Goal: Task Accomplishment & Management: Complete application form

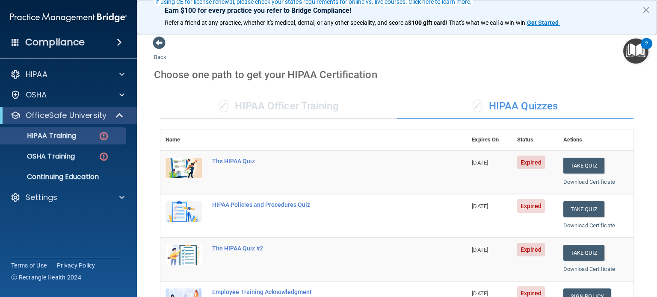
scroll to position [86, 0]
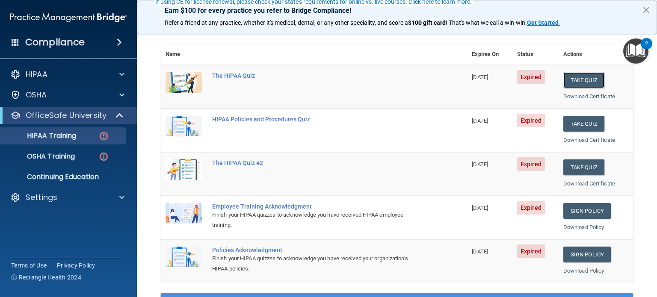
click at [574, 80] on button "Take Quiz" at bounding box center [584, 80] width 41 height 16
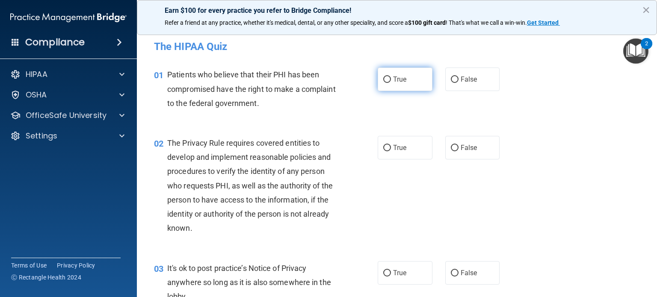
click at [403, 83] on label "True" at bounding box center [405, 80] width 55 height 24
click at [391, 83] on input "True" at bounding box center [387, 80] width 8 height 6
radio input "true"
click at [393, 150] on span "True" at bounding box center [399, 148] width 13 height 8
click at [390, 150] on input "True" at bounding box center [387, 148] width 8 height 6
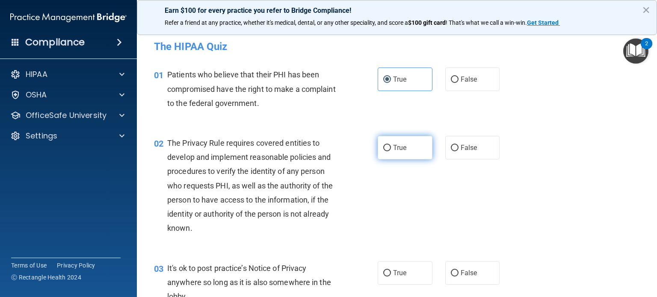
radio input "true"
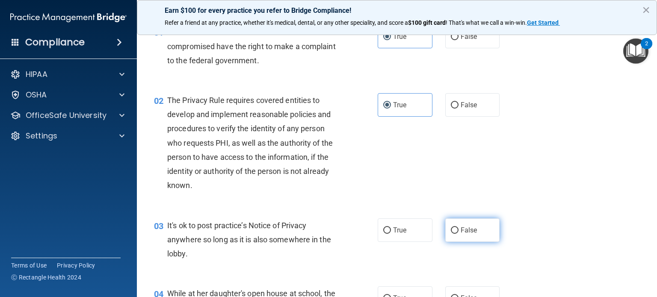
click at [473, 231] on label "False" at bounding box center [472, 231] width 55 height 24
click at [459, 231] on input "False" at bounding box center [455, 231] width 8 height 6
radio input "true"
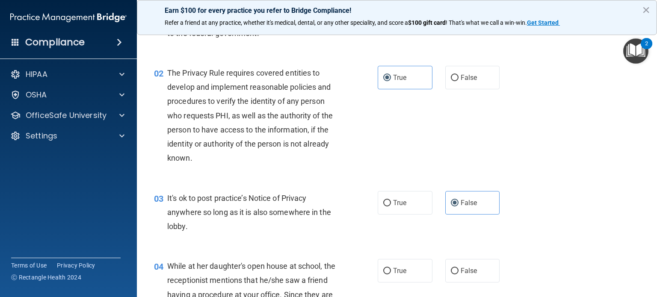
scroll to position [86, 0]
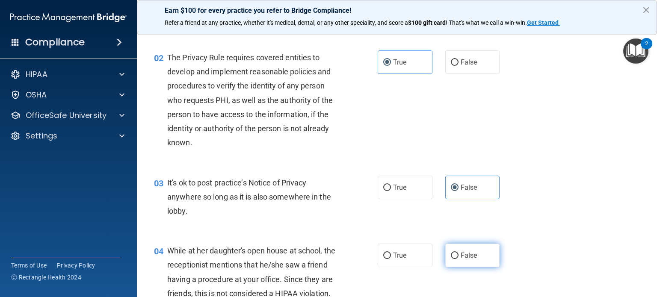
click at [465, 248] on label "False" at bounding box center [472, 256] width 55 height 24
click at [459, 253] on input "False" at bounding box center [455, 256] width 8 height 6
radio input "true"
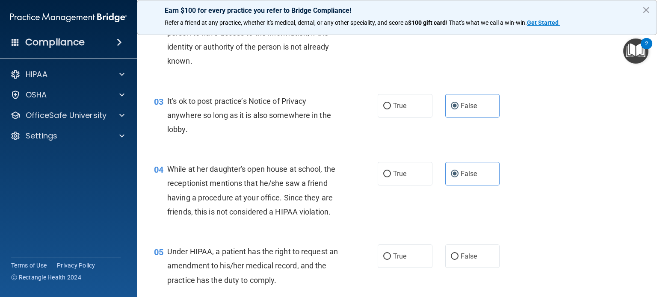
scroll to position [171, 0]
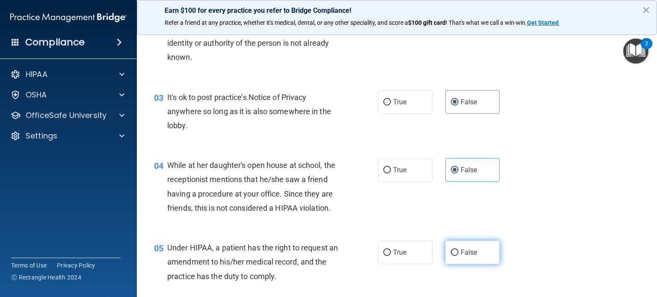
click at [454, 263] on label "False" at bounding box center [472, 253] width 55 height 24
click at [454, 256] on input "False" at bounding box center [455, 253] width 8 height 6
radio input "true"
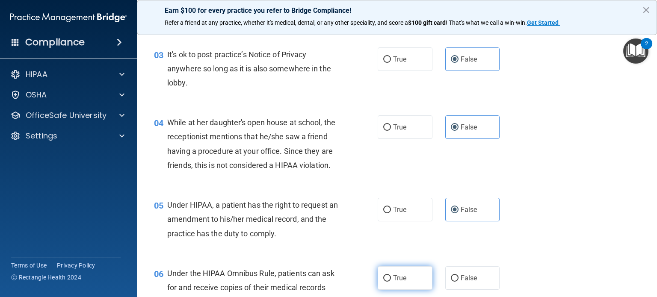
scroll to position [257, 0]
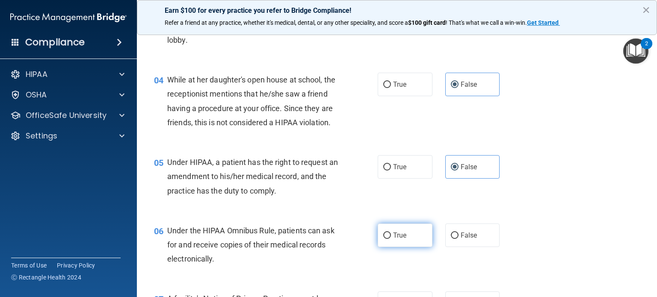
click at [385, 239] on input "True" at bounding box center [387, 236] width 8 height 6
radio input "true"
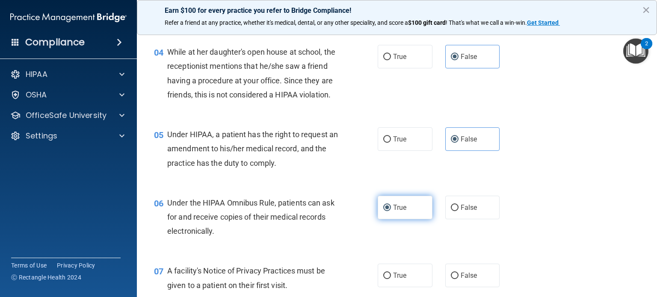
scroll to position [300, 0]
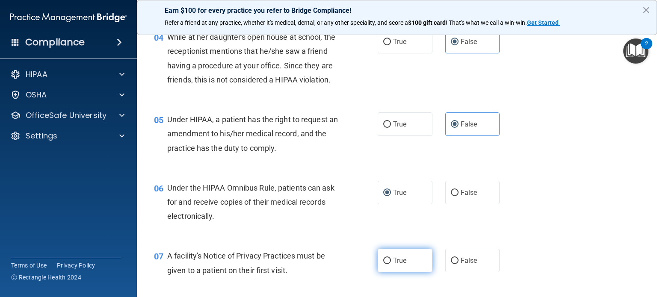
click at [392, 270] on label "True" at bounding box center [405, 261] width 55 height 24
click at [391, 264] on input "True" at bounding box center [387, 261] width 8 height 6
radio input "true"
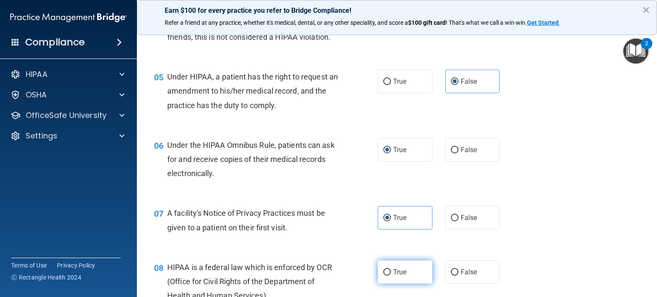
scroll to position [385, 0]
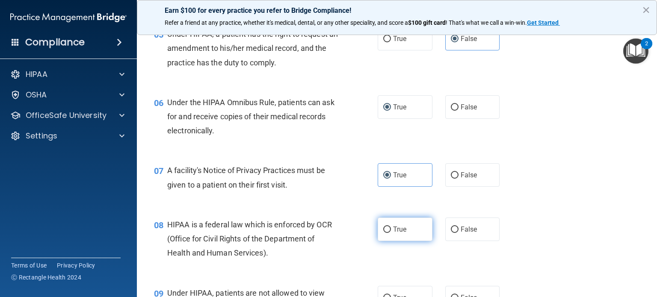
click at [394, 276] on div "08 HIPAA is a federal law which is enforced by OCR (Office for Civil Rights of …" at bounding box center [397, 241] width 499 height 68
click at [385, 238] on label "True" at bounding box center [405, 230] width 55 height 24
click at [385, 233] on input "True" at bounding box center [387, 230] width 8 height 6
radio input "true"
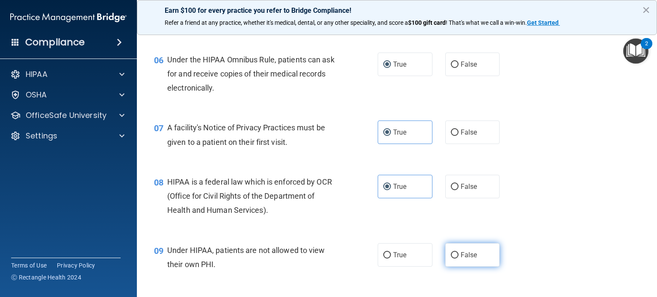
click at [464, 259] on span "False" at bounding box center [469, 255] width 17 height 8
click at [459, 259] on input "False" at bounding box center [455, 255] width 8 height 6
radio input "true"
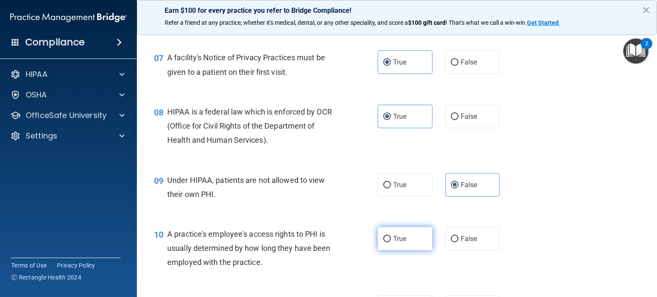
scroll to position [513, 0]
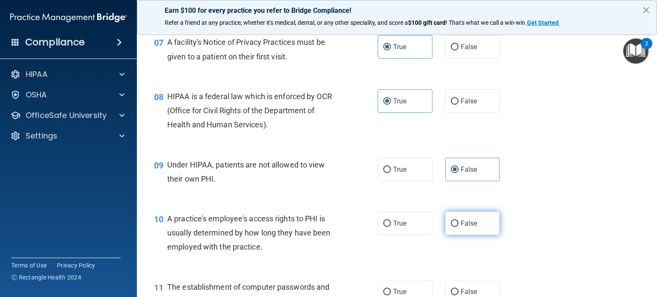
click at [462, 228] on span "False" at bounding box center [469, 223] width 17 height 8
click at [459, 227] on input "False" at bounding box center [455, 224] width 8 height 6
radio input "true"
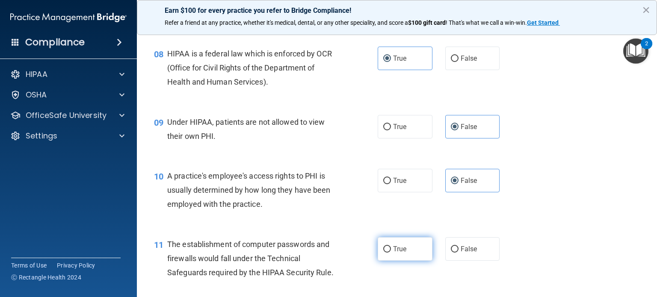
click at [383, 253] on input "True" at bounding box center [387, 249] width 8 height 6
radio input "true"
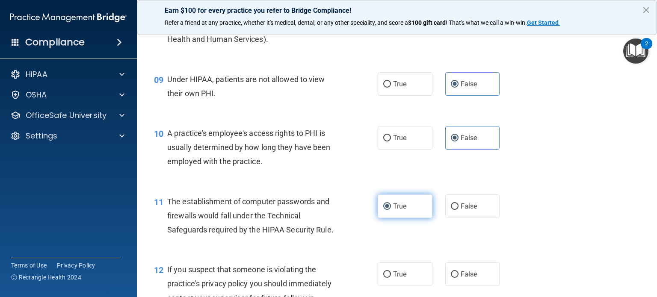
scroll to position [642, 0]
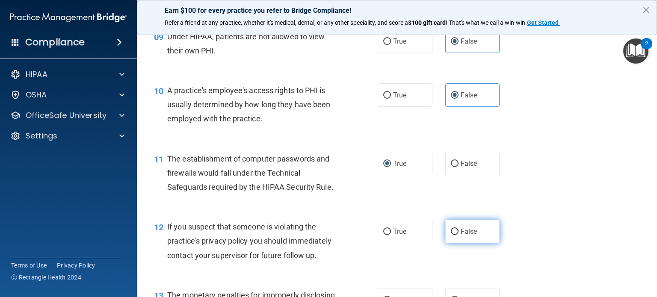
click at [461, 236] on span "False" at bounding box center [469, 232] width 17 height 8
click at [459, 235] on input "False" at bounding box center [455, 232] width 8 height 6
radio input "true"
click at [411, 243] on label "True" at bounding box center [405, 232] width 55 height 24
click at [391, 235] on input "True" at bounding box center [387, 232] width 8 height 6
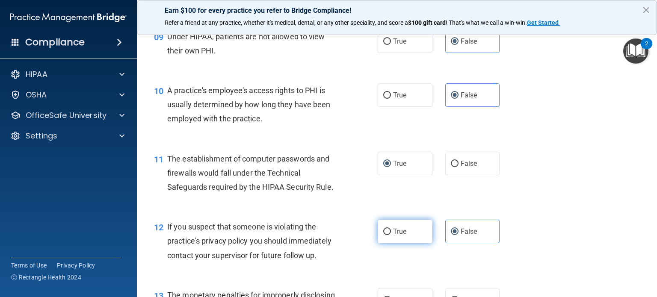
radio input "true"
radio input "false"
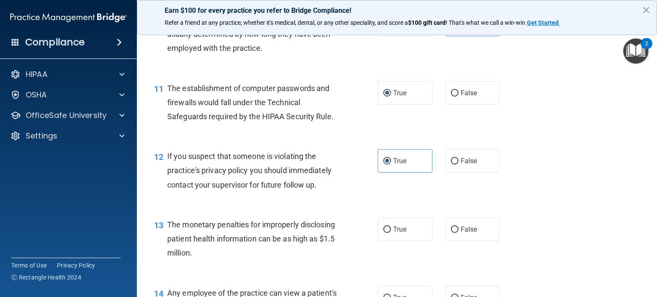
scroll to position [727, 0]
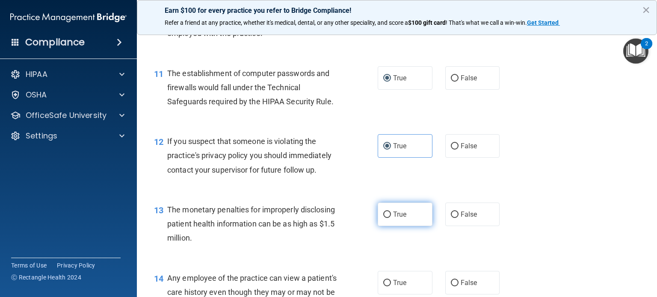
click at [382, 226] on label "True" at bounding box center [405, 215] width 55 height 24
click at [383, 218] on input "True" at bounding box center [387, 215] width 8 height 6
radio input "true"
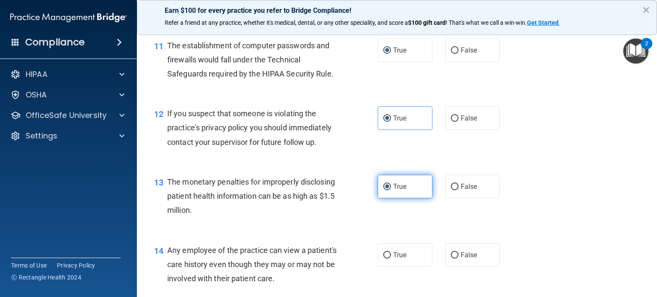
scroll to position [770, 0]
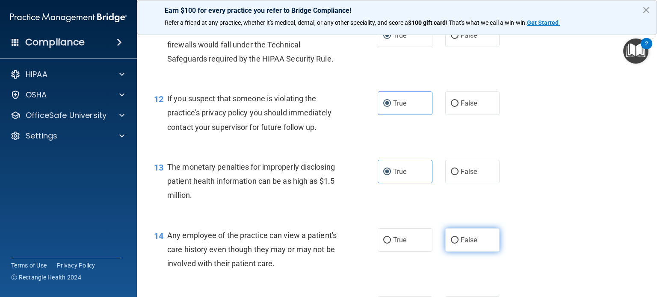
click at [475, 252] on label "False" at bounding box center [472, 240] width 55 height 24
click at [459, 244] on input "False" at bounding box center [455, 240] width 8 height 6
radio input "true"
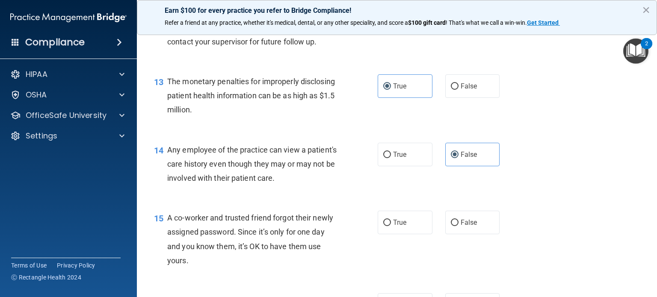
scroll to position [899, 0]
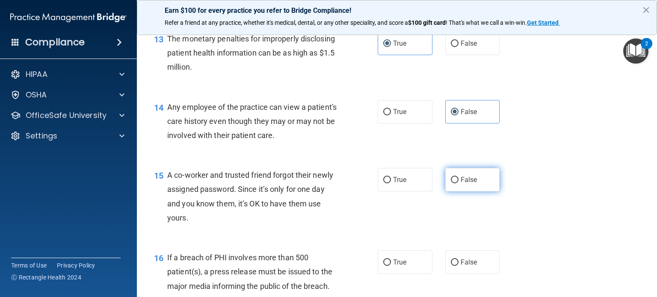
click at [462, 184] on span "False" at bounding box center [469, 180] width 17 height 8
click at [459, 184] on input "False" at bounding box center [455, 180] width 8 height 6
radio input "true"
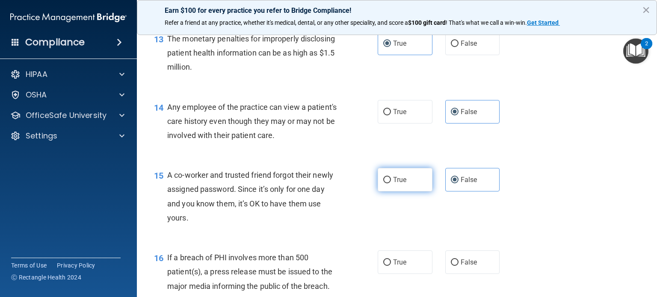
scroll to position [941, 0]
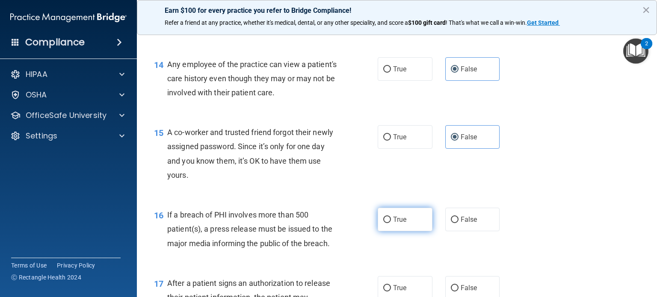
click at [385, 229] on label "True" at bounding box center [405, 220] width 55 height 24
click at [385, 223] on input "True" at bounding box center [387, 220] width 8 height 6
radio input "true"
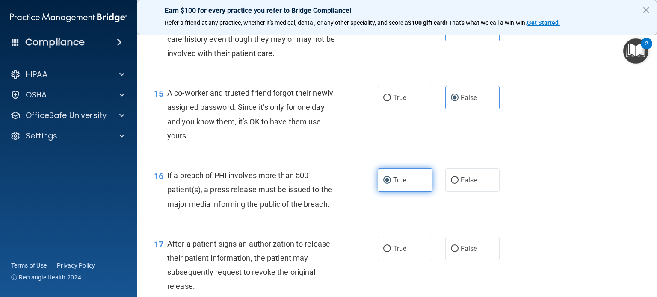
scroll to position [1027, 0]
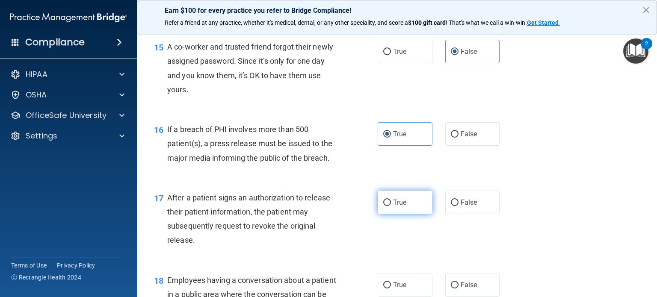
click at [387, 206] on input "True" at bounding box center [387, 203] width 8 height 6
radio input "true"
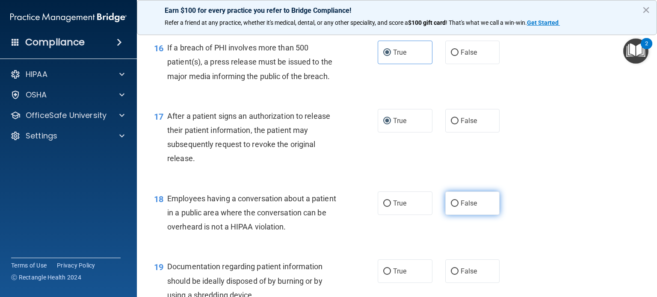
scroll to position [1112, 0]
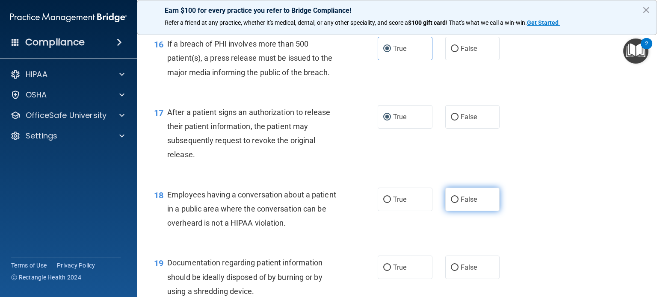
click at [465, 204] on span "False" at bounding box center [469, 200] width 17 height 8
click at [459, 203] on input "False" at bounding box center [455, 200] width 8 height 6
radio input "true"
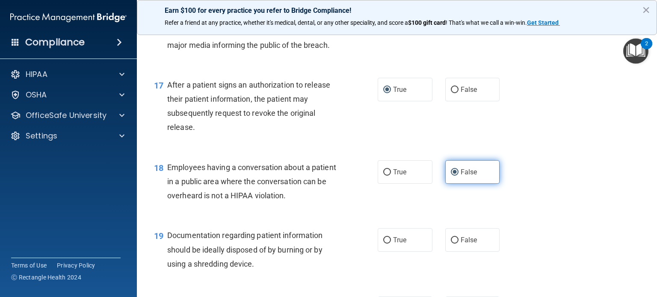
scroll to position [1155, 0]
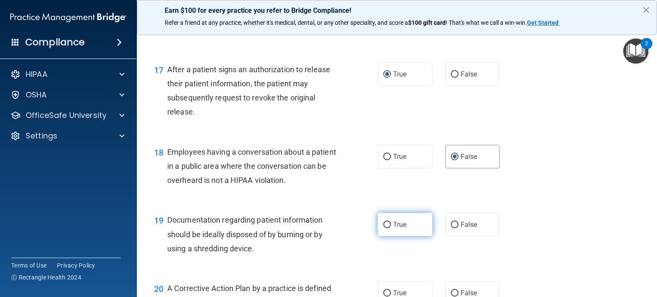
click at [383, 228] on input "True" at bounding box center [387, 225] width 8 height 6
radio input "true"
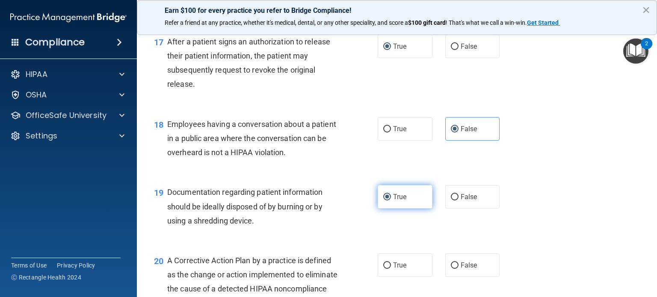
scroll to position [1198, 0]
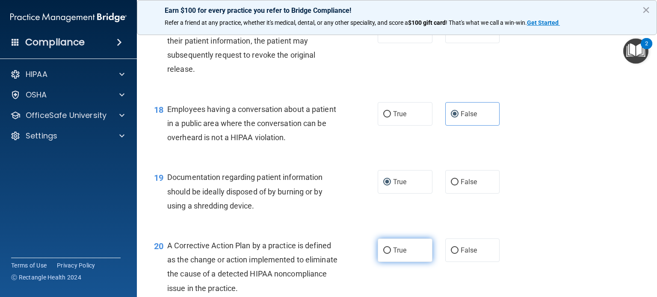
click at [393, 255] on span "True" at bounding box center [399, 250] width 13 height 8
click at [391, 254] on input "True" at bounding box center [387, 251] width 8 height 6
radio input "true"
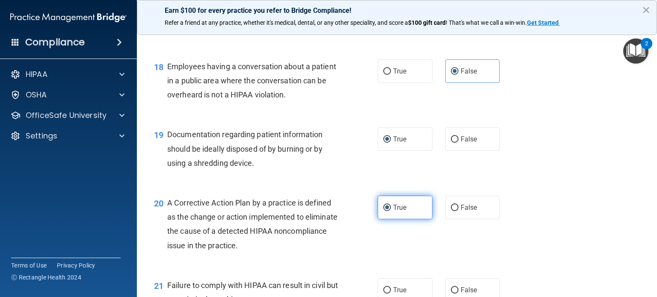
scroll to position [1284, 0]
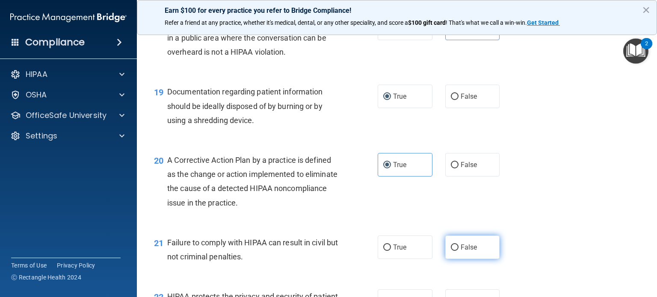
click at [469, 252] on span "False" at bounding box center [469, 247] width 17 height 8
click at [459, 251] on input "False" at bounding box center [455, 248] width 8 height 6
radio input "true"
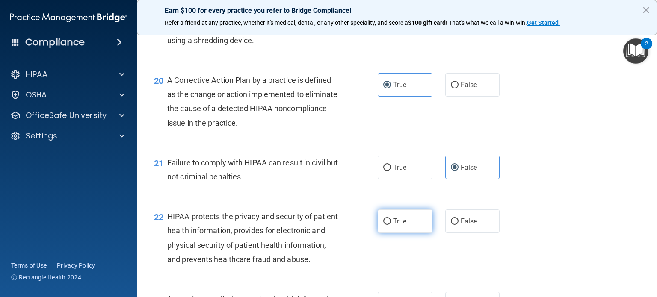
scroll to position [1369, 0]
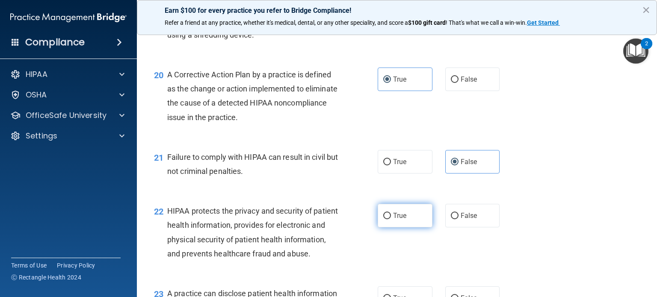
click at [395, 228] on label "True" at bounding box center [405, 216] width 55 height 24
click at [391, 219] on input "True" at bounding box center [387, 216] width 8 height 6
radio input "true"
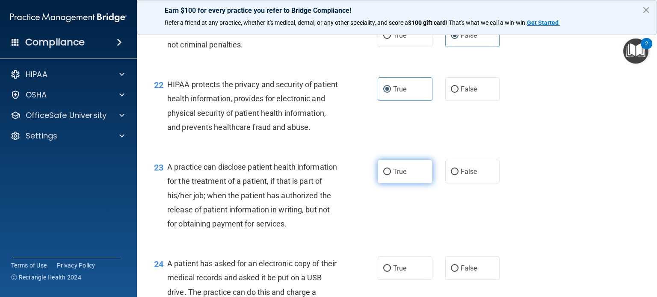
scroll to position [1498, 0]
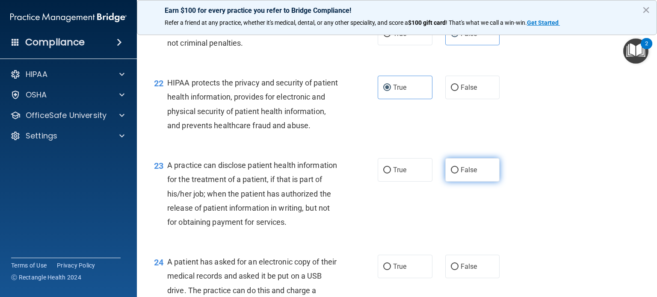
click at [462, 174] on span "False" at bounding box center [469, 170] width 17 height 8
click at [459, 174] on input "False" at bounding box center [455, 170] width 8 height 6
radio input "true"
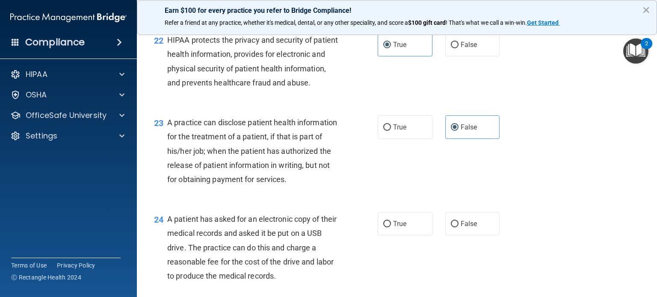
scroll to position [1583, 0]
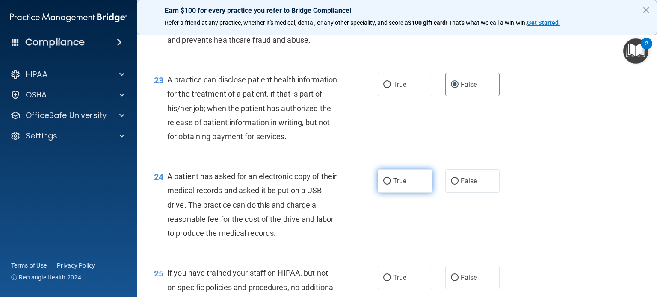
click at [383, 185] on input "True" at bounding box center [387, 181] width 8 height 6
radio input "true"
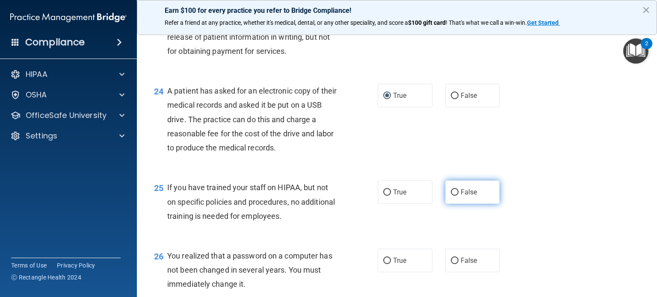
click at [464, 204] on label "False" at bounding box center [472, 193] width 55 height 24
click at [459, 196] on input "False" at bounding box center [455, 193] width 8 height 6
radio input "true"
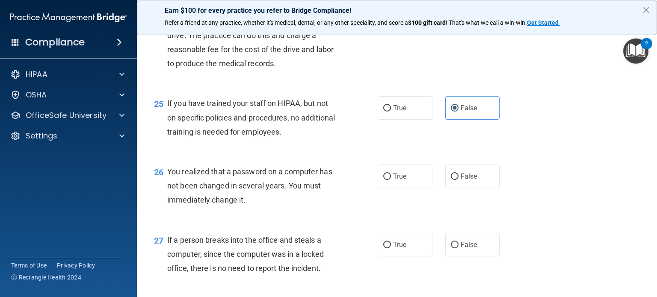
scroll to position [1754, 0]
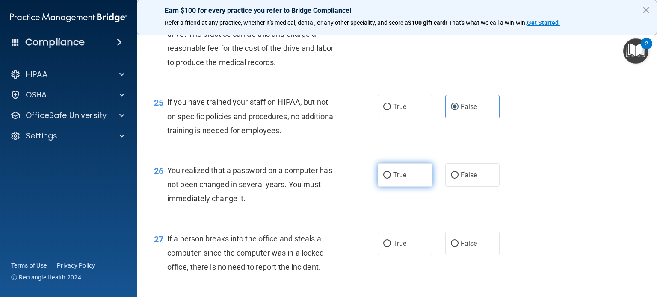
click at [394, 179] on span "True" at bounding box center [399, 175] width 13 height 8
click at [391, 179] on input "True" at bounding box center [387, 175] width 8 height 6
radio input "true"
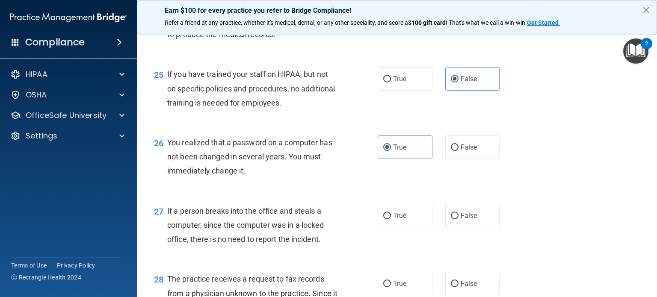
scroll to position [1797, 0]
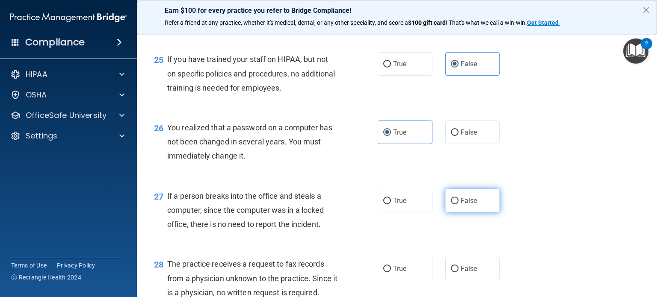
click at [452, 205] on input "False" at bounding box center [455, 201] width 8 height 6
radio input "true"
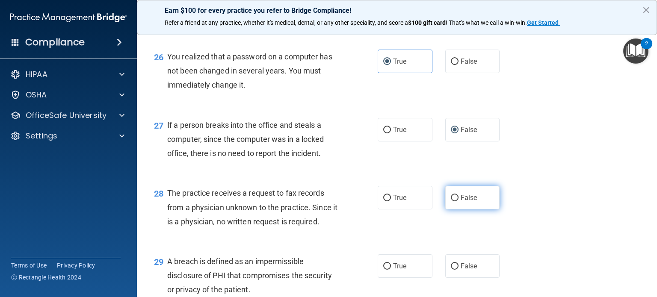
scroll to position [1883, 0]
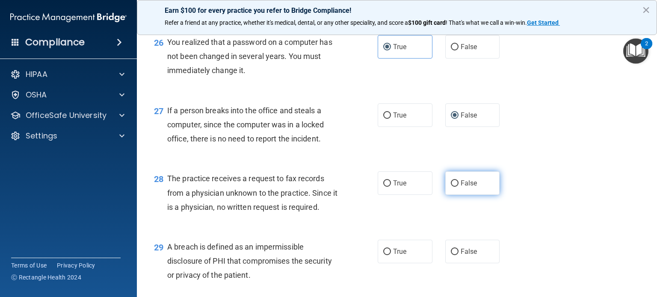
click at [454, 187] on input "False" at bounding box center [455, 184] width 8 height 6
radio input "true"
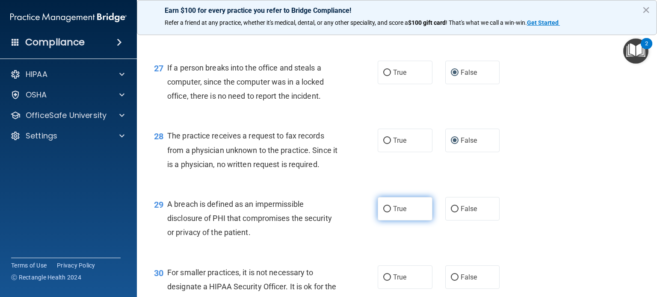
click at [399, 221] on label "True" at bounding box center [405, 209] width 55 height 24
click at [391, 213] on input "True" at bounding box center [387, 209] width 8 height 6
radio input "true"
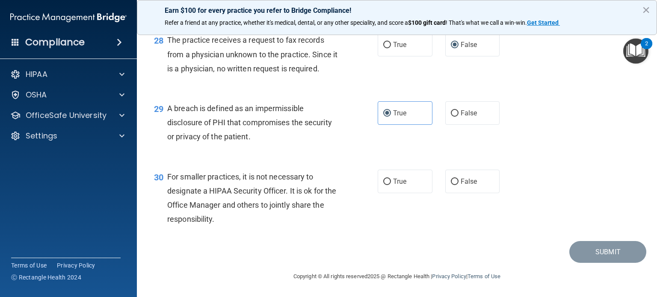
scroll to position [2054, 0]
click at [463, 193] on label "False" at bounding box center [472, 182] width 55 height 24
click at [459, 185] on input "False" at bounding box center [455, 182] width 8 height 6
radio input "true"
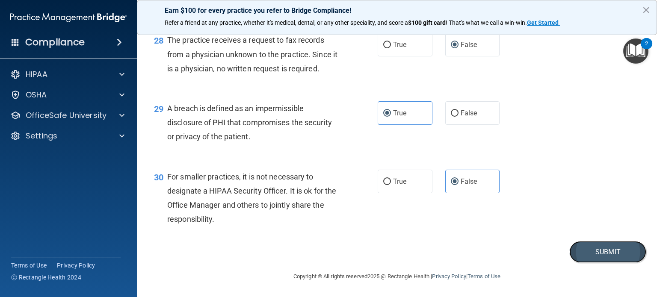
click at [596, 253] on button "Submit" at bounding box center [608, 252] width 77 height 22
click at [601, 261] on button "Submit" at bounding box center [608, 252] width 77 height 22
click at [602, 261] on button "Submit" at bounding box center [608, 252] width 77 height 22
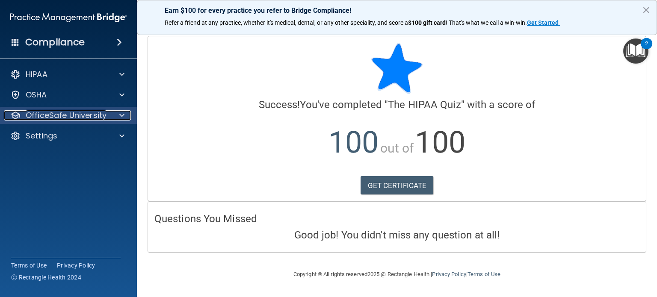
click at [114, 110] on div at bounding box center [120, 115] width 21 height 10
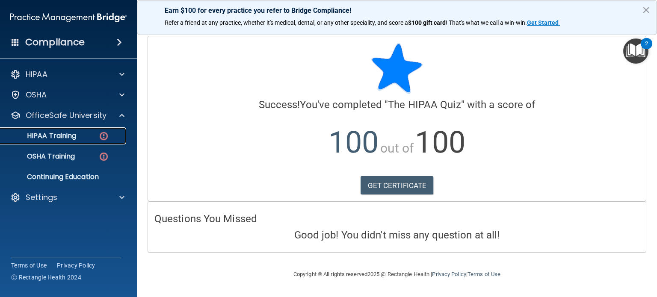
click at [105, 133] on img at bounding box center [103, 136] width 11 height 11
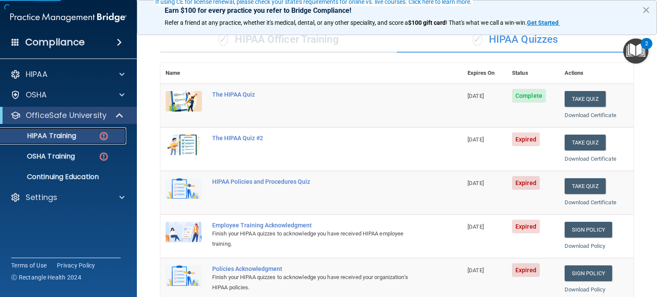
scroll to position [86, 0]
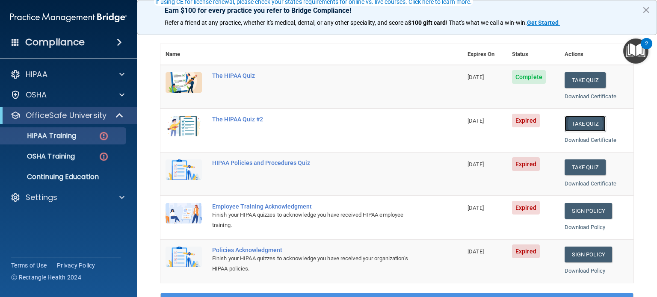
click at [588, 121] on button "Take Quiz" at bounding box center [585, 124] width 41 height 16
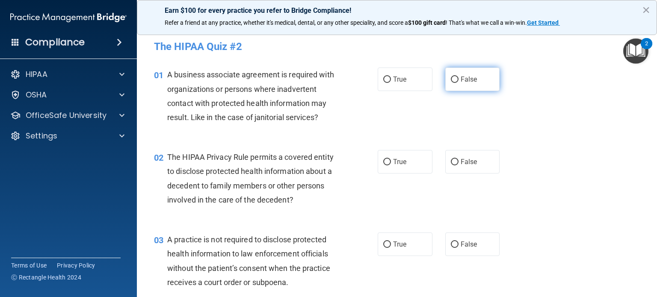
click at [452, 86] on label "False" at bounding box center [472, 80] width 55 height 24
click at [452, 83] on input "False" at bounding box center [455, 80] width 8 height 6
radio input "true"
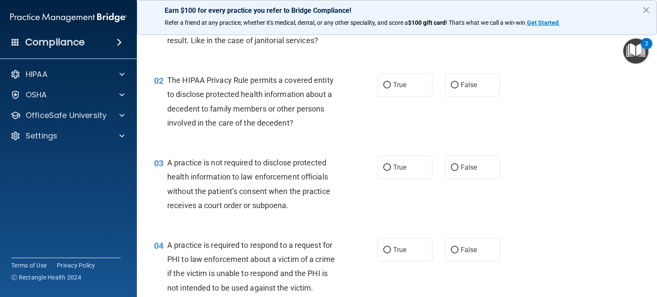
scroll to position [86, 0]
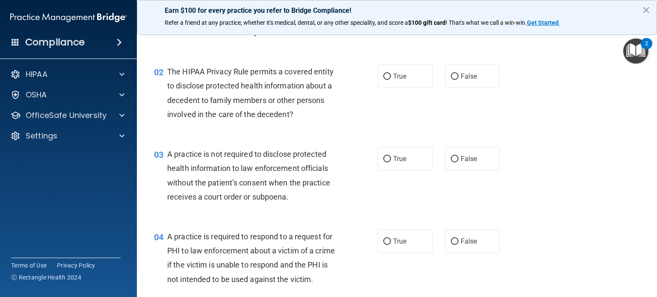
click at [377, 90] on div "02 The HIPAA Privacy Rule permits a covered entity to disclose protected health…" at bounding box center [265, 95] width 249 height 61
click at [389, 81] on label "True" at bounding box center [405, 77] width 55 height 24
click at [389, 80] on input "True" at bounding box center [387, 77] width 8 height 6
radio input "true"
click at [461, 162] on span "False" at bounding box center [469, 159] width 17 height 8
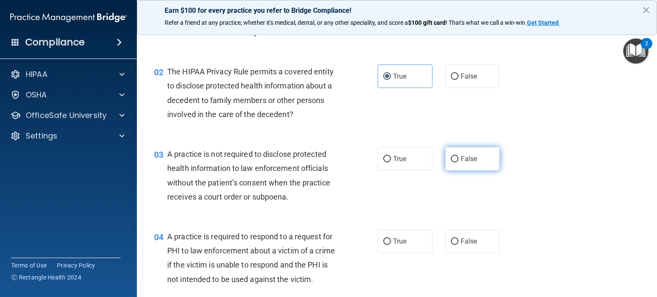
click at [459, 162] on input "False" at bounding box center [455, 159] width 8 height 6
radio input "true"
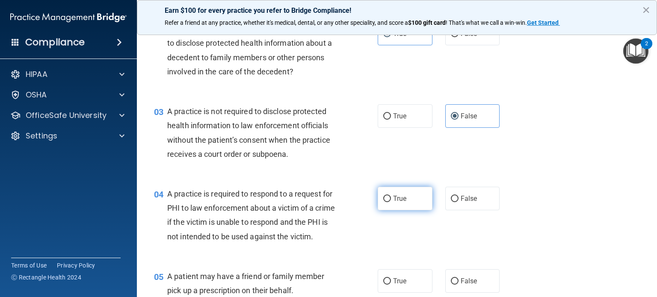
click at [408, 198] on label "True" at bounding box center [405, 199] width 55 height 24
click at [391, 198] on input "True" at bounding box center [387, 199] width 8 height 6
radio input "true"
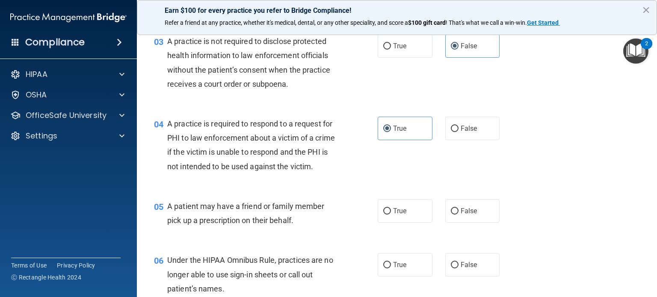
scroll to position [214, 0]
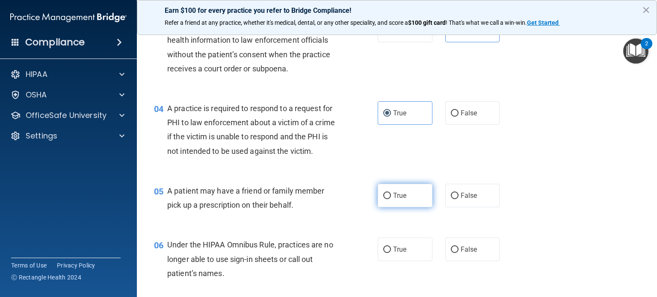
click at [406, 208] on label "True" at bounding box center [405, 196] width 55 height 24
click at [391, 199] on input "True" at bounding box center [387, 196] width 8 height 6
radio input "true"
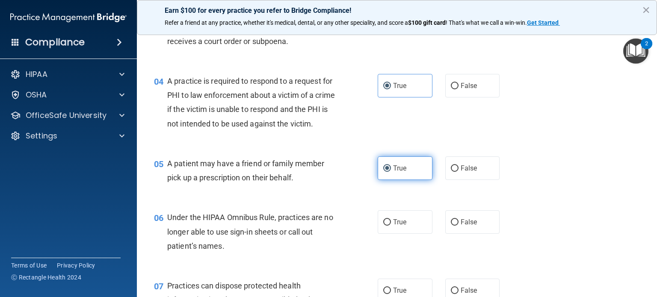
scroll to position [257, 0]
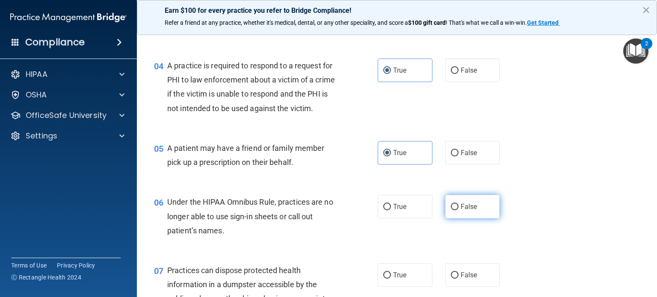
click at [472, 219] on label "False" at bounding box center [472, 207] width 55 height 24
click at [459, 211] on input "False" at bounding box center [455, 207] width 8 height 6
radio input "true"
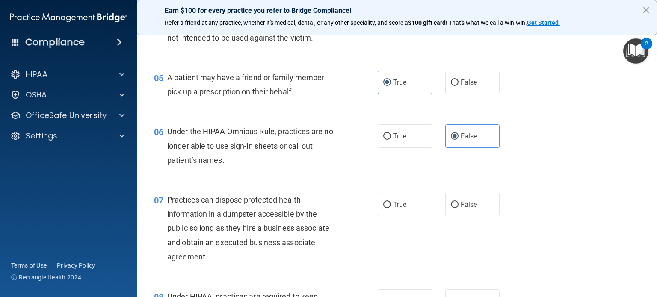
scroll to position [342, 0]
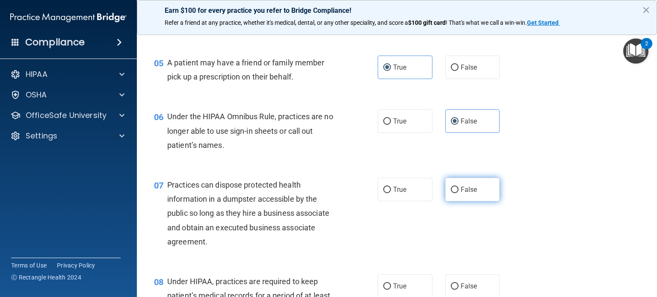
click at [462, 194] on span "False" at bounding box center [469, 190] width 17 height 8
click at [459, 193] on input "False" at bounding box center [455, 190] width 8 height 6
radio input "true"
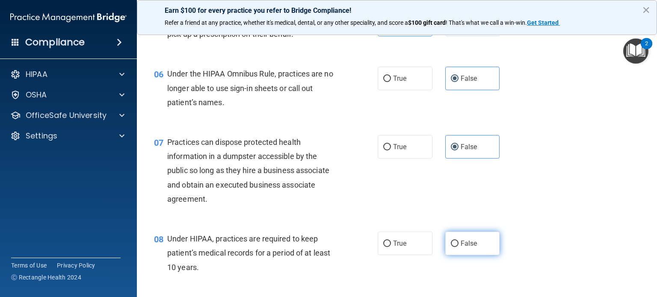
click at [461, 248] on span "False" at bounding box center [469, 244] width 17 height 8
click at [458, 247] on input "False" at bounding box center [455, 244] width 8 height 6
radio input "true"
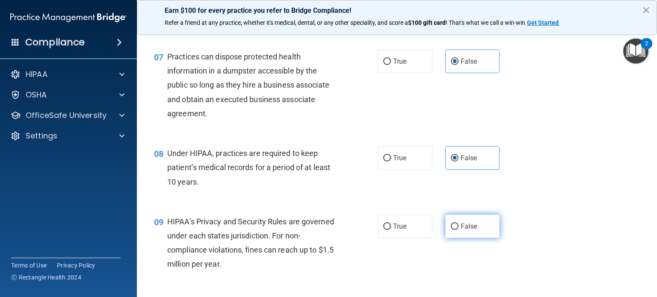
click at [457, 238] on label "False" at bounding box center [472, 227] width 55 height 24
click at [457, 230] on input "False" at bounding box center [455, 227] width 8 height 6
radio input "true"
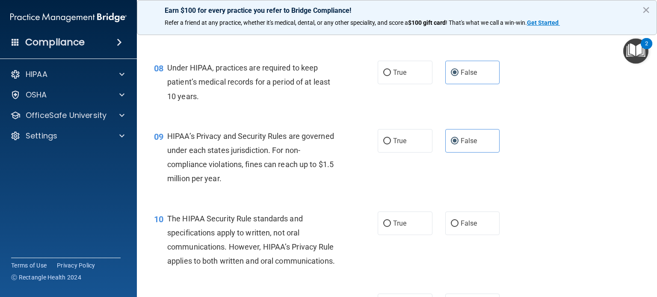
click at [374, 239] on div "10 The HIPAA Security Rule standards and specifications apply to written, not o…" at bounding box center [265, 242] width 249 height 61
click at [383, 233] on label "True" at bounding box center [405, 224] width 55 height 24
click at [383, 227] on input "True" at bounding box center [387, 224] width 8 height 6
radio input "true"
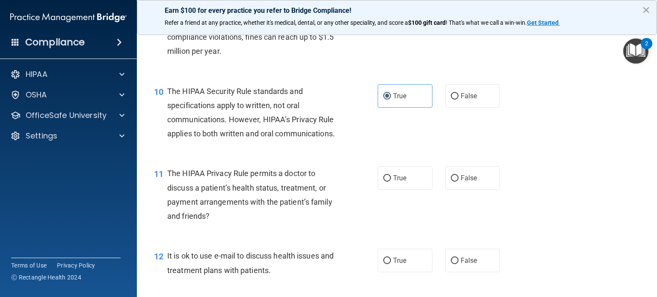
scroll to position [642, 0]
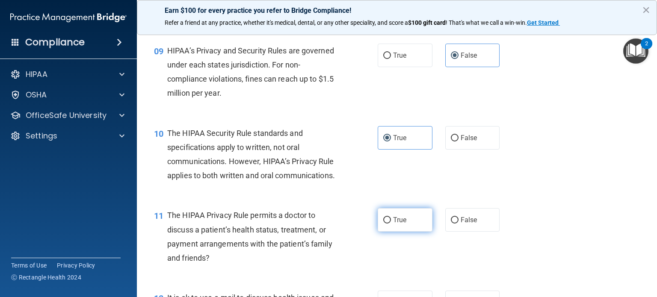
click at [393, 224] on span "True" at bounding box center [399, 220] width 13 height 8
click at [391, 224] on input "True" at bounding box center [387, 220] width 8 height 6
radio input "true"
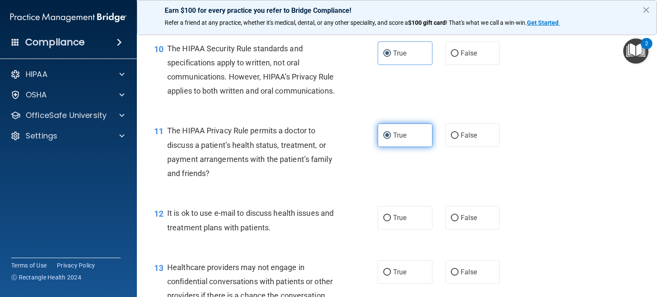
scroll to position [727, 0]
click at [393, 221] on span "True" at bounding box center [399, 217] width 13 height 8
click at [391, 221] on input "True" at bounding box center [387, 217] width 8 height 6
radio input "true"
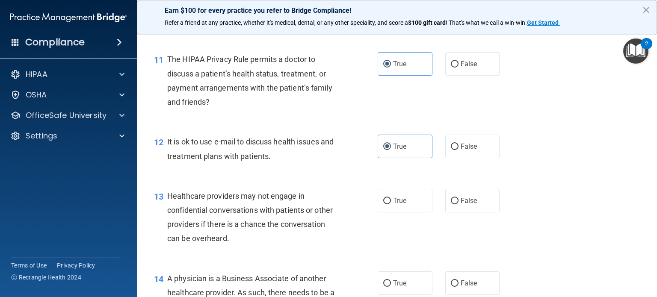
scroll to position [813, 0]
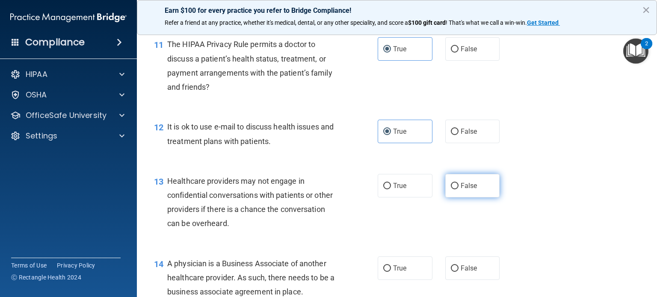
click at [483, 198] on label "False" at bounding box center [472, 186] width 55 height 24
click at [459, 190] on input "False" at bounding box center [455, 186] width 8 height 6
radio input "true"
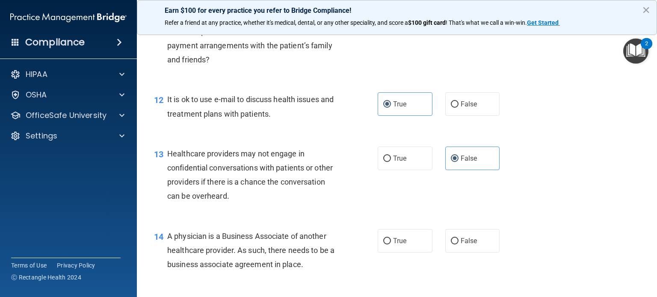
scroll to position [856, 0]
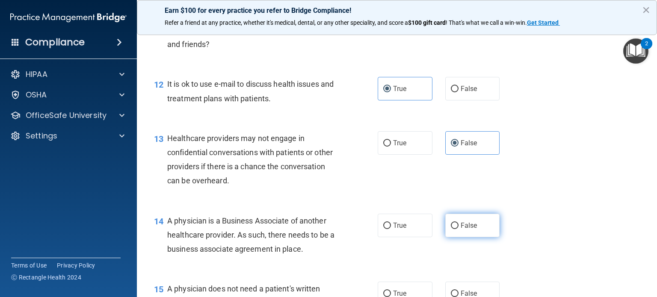
click at [469, 230] on span "False" at bounding box center [469, 226] width 17 height 8
click at [459, 229] on input "False" at bounding box center [455, 226] width 8 height 6
radio input "true"
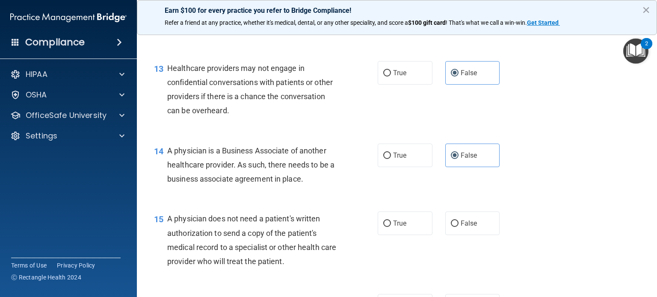
scroll to position [941, 0]
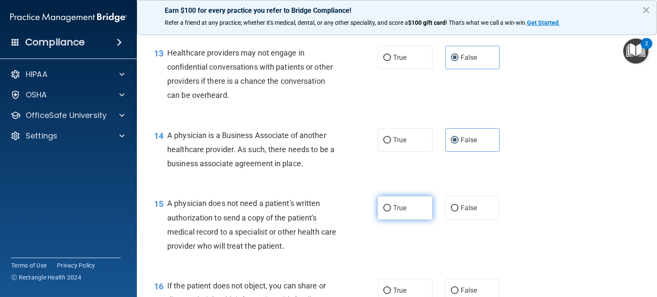
click at [411, 220] on label "True" at bounding box center [405, 208] width 55 height 24
click at [391, 212] on input "True" at bounding box center [387, 208] width 8 height 6
radio input "true"
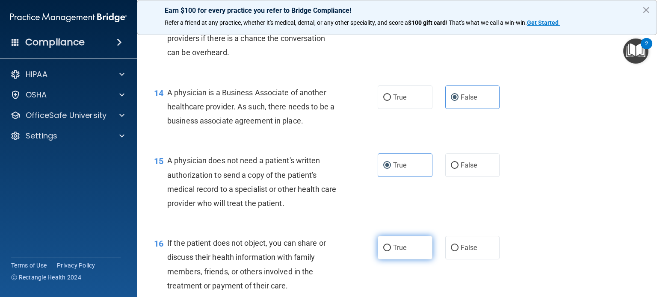
click at [397, 260] on label "True" at bounding box center [405, 248] width 55 height 24
click at [391, 252] on input "True" at bounding box center [387, 248] width 8 height 6
radio input "true"
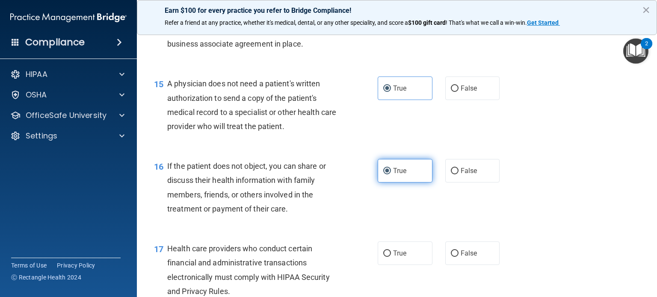
scroll to position [1070, 0]
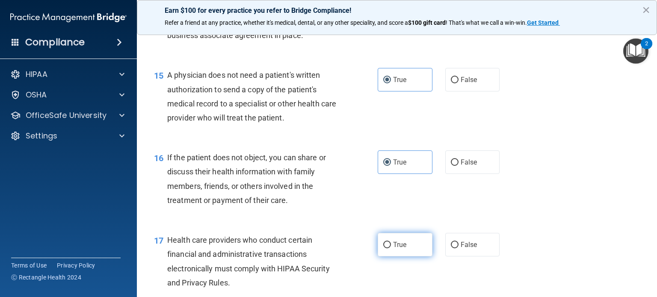
click at [396, 257] on label "True" at bounding box center [405, 245] width 55 height 24
click at [391, 249] on input "True" at bounding box center [387, 245] width 8 height 6
radio input "true"
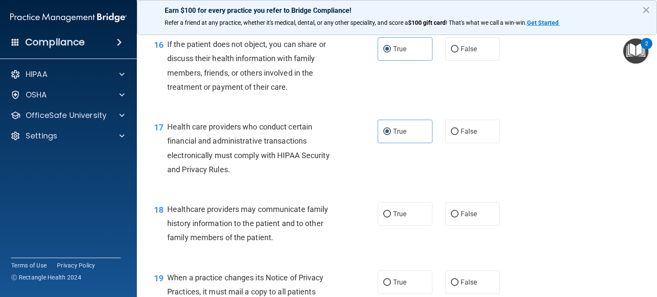
scroll to position [1198, 0]
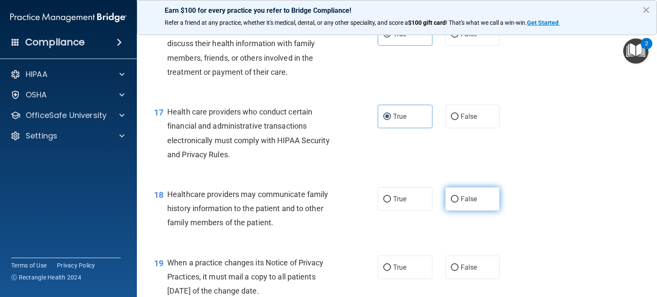
click at [464, 211] on label "False" at bounding box center [472, 199] width 55 height 24
click at [459, 203] on input "False" at bounding box center [455, 199] width 8 height 6
radio input "true"
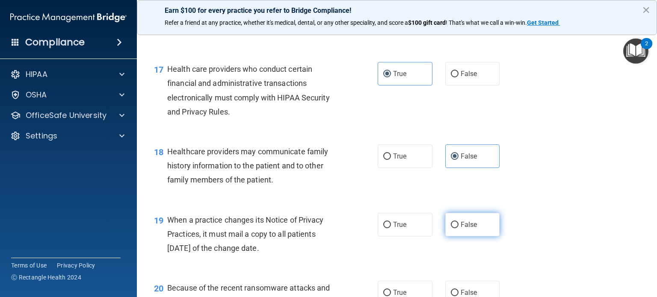
click at [461, 229] on span "False" at bounding box center [469, 225] width 17 height 8
click at [457, 228] on input "False" at bounding box center [455, 225] width 8 height 6
radio input "true"
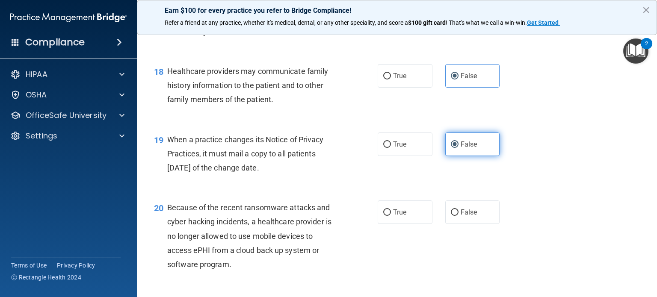
scroll to position [1326, 0]
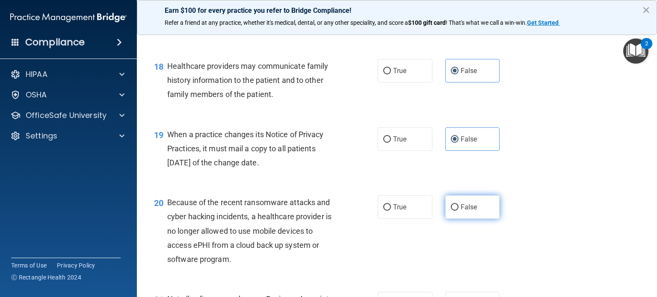
click at [455, 219] on label "False" at bounding box center [472, 208] width 55 height 24
click at [455, 211] on input "False" at bounding box center [455, 208] width 8 height 6
radio input "true"
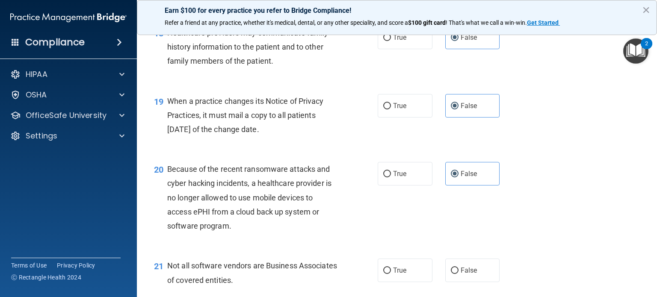
scroll to position [1412, 0]
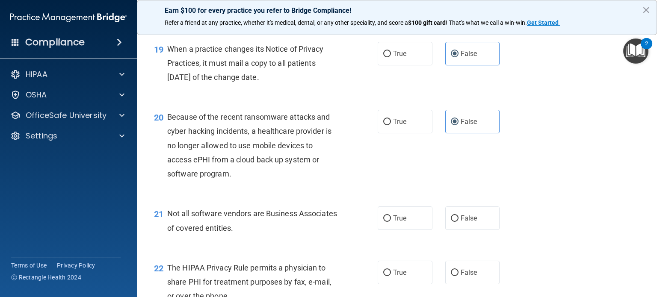
click at [451, 195] on div "20 Because of the recent ransomware attacks and cyber hacking incidents, a heal…" at bounding box center [397, 147] width 499 height 97
click at [400, 230] on label "True" at bounding box center [405, 219] width 55 height 24
click at [391, 222] on input "True" at bounding box center [387, 219] width 8 height 6
radio input "true"
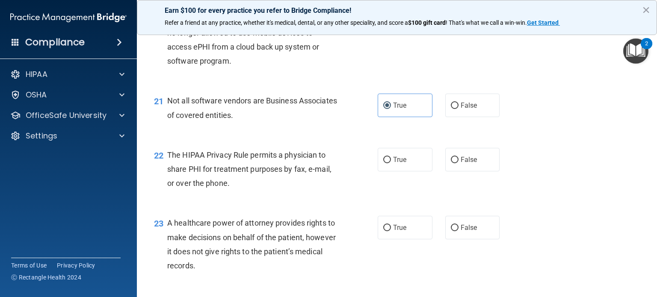
scroll to position [1540, 0]
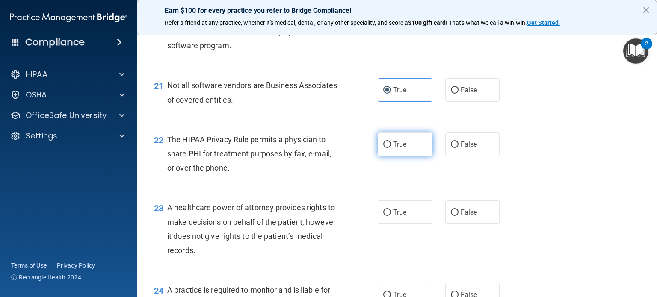
click at [394, 156] on label "True" at bounding box center [405, 145] width 55 height 24
click at [391, 148] on input "True" at bounding box center [387, 145] width 8 height 6
radio input "true"
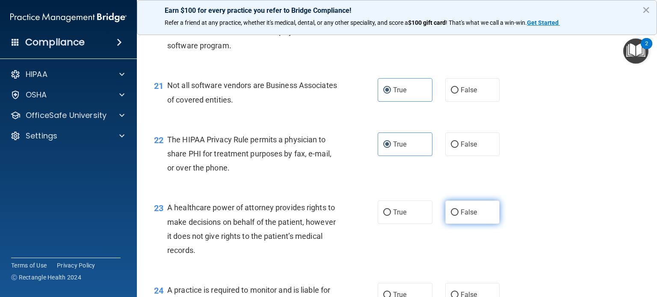
click at [463, 217] on span "False" at bounding box center [469, 212] width 17 height 8
click at [459, 216] on input "False" at bounding box center [455, 213] width 8 height 6
radio input "true"
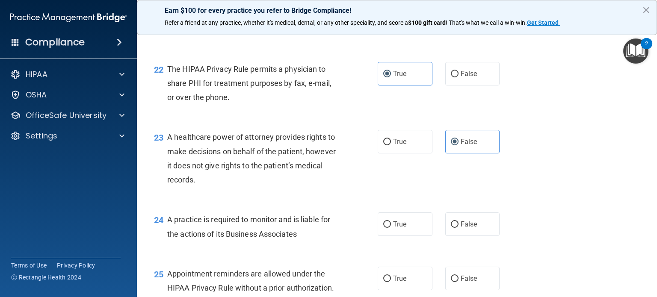
scroll to position [1626, 0]
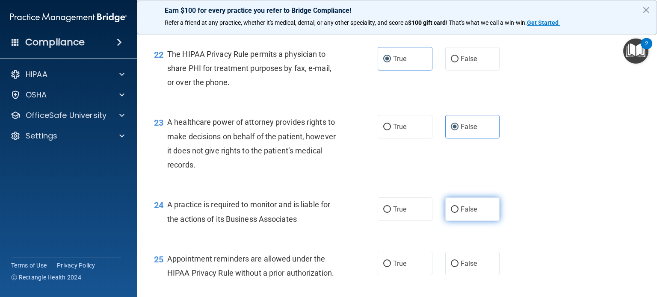
click at [461, 221] on label "False" at bounding box center [472, 210] width 55 height 24
click at [459, 213] on input "False" at bounding box center [455, 210] width 8 height 6
radio input "true"
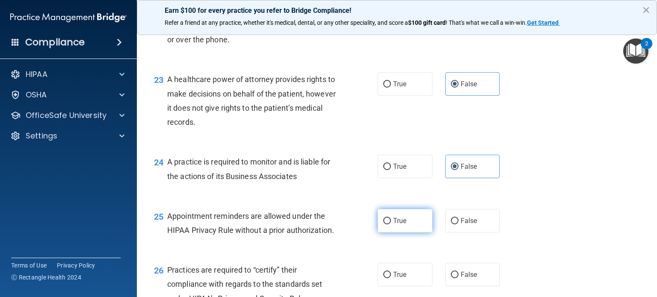
drag, startPoint x: 387, startPoint y: 246, endPoint x: 377, endPoint y: 257, distance: 14.2
click at [378, 233] on label "True" at bounding box center [405, 221] width 55 height 24
click at [383, 225] on input "True" at bounding box center [387, 221] width 8 height 6
radio input "true"
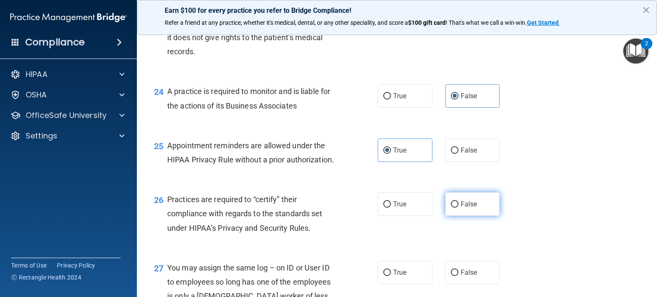
scroll to position [1754, 0]
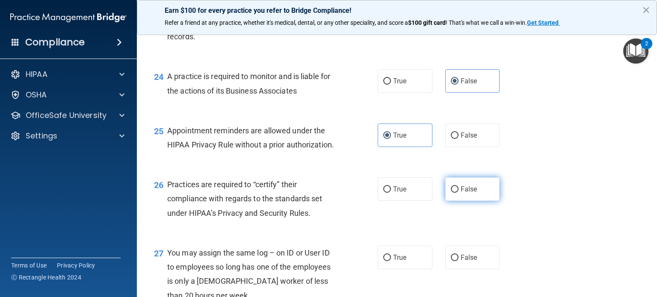
click at [463, 193] on span "False" at bounding box center [469, 189] width 17 height 8
click at [459, 193] on input "False" at bounding box center [455, 190] width 8 height 6
radio input "true"
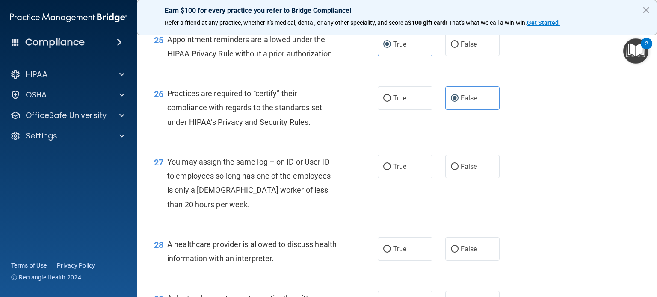
scroll to position [1883, 0]
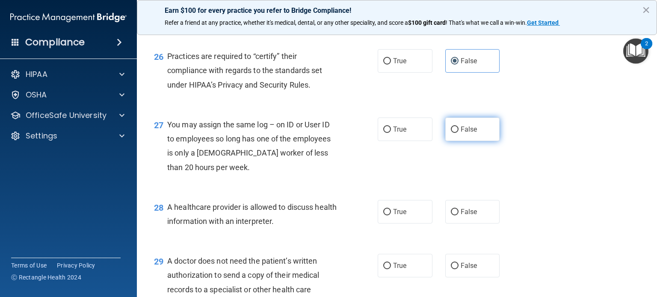
click at [461, 133] on span "False" at bounding box center [469, 129] width 17 height 8
click at [459, 133] on input "False" at bounding box center [455, 130] width 8 height 6
radio input "true"
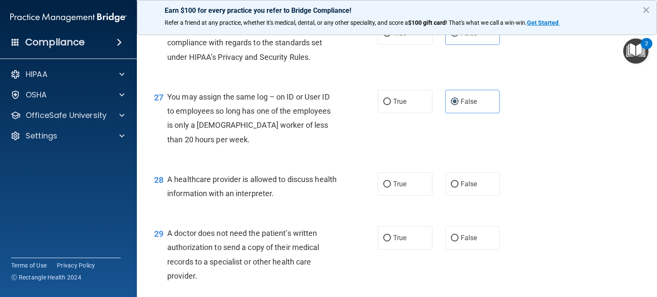
scroll to position [1925, 0]
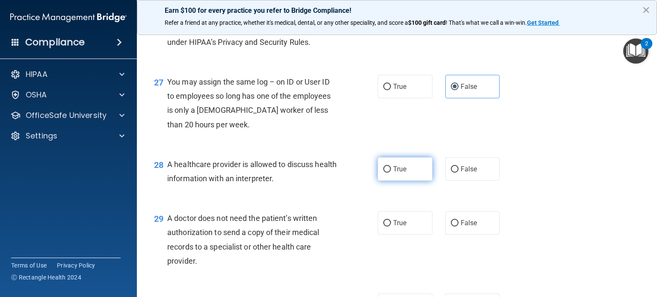
click at [397, 181] on label "True" at bounding box center [405, 169] width 55 height 24
click at [391, 173] on input "True" at bounding box center [387, 169] width 8 height 6
radio input "true"
click at [380, 235] on label "True" at bounding box center [405, 223] width 55 height 24
click at [383, 227] on input "True" at bounding box center [387, 223] width 8 height 6
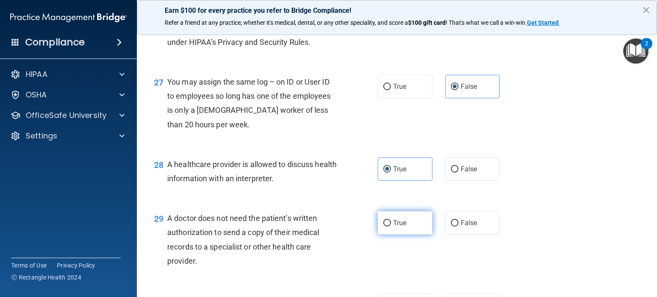
radio input "true"
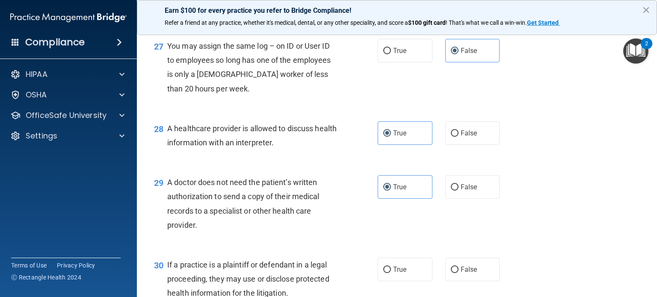
scroll to position [2011, 0]
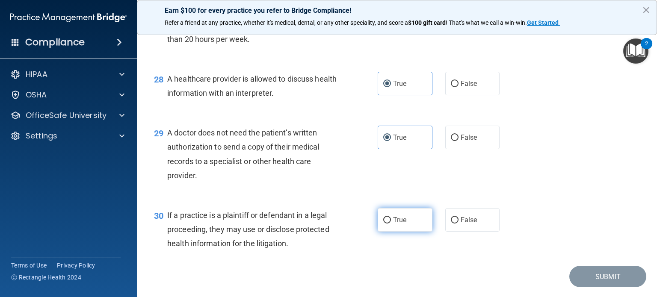
click at [385, 232] on label "True" at bounding box center [405, 220] width 55 height 24
click at [385, 224] on input "True" at bounding box center [387, 220] width 8 height 6
radio input "true"
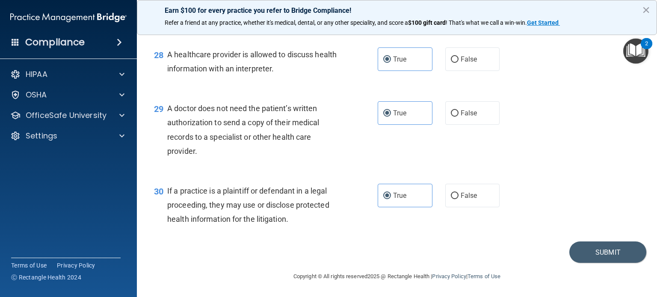
scroll to position [2064, 0]
drag, startPoint x: 602, startPoint y: 248, endPoint x: 594, endPoint y: 244, distance: 9.2
click at [599, 246] on button "Submit" at bounding box center [608, 253] width 77 height 22
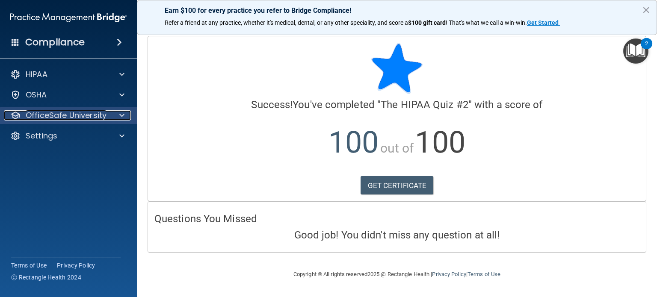
click at [118, 111] on div at bounding box center [120, 115] width 21 height 10
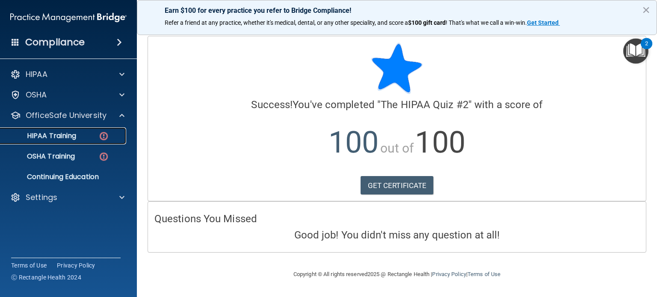
click at [79, 136] on div "HIPAA Training" at bounding box center [64, 136] width 117 height 9
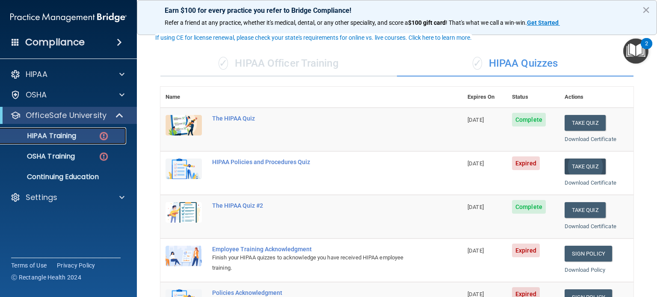
scroll to position [86, 0]
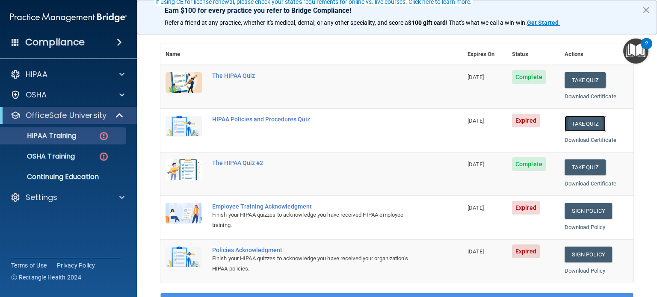
click at [589, 121] on button "Take Quiz" at bounding box center [585, 124] width 41 height 16
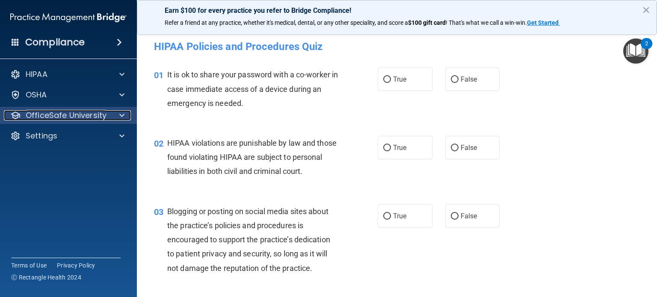
click at [76, 121] on p "OfficeSafe University" at bounding box center [66, 115] width 81 height 10
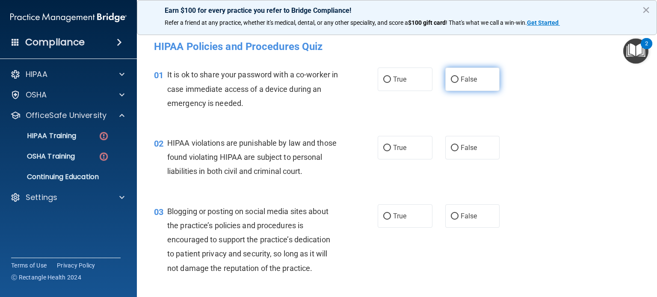
click at [464, 88] on label "False" at bounding box center [472, 80] width 55 height 24
click at [459, 83] on input "False" at bounding box center [455, 80] width 8 height 6
radio input "true"
click at [393, 154] on label "True" at bounding box center [405, 148] width 55 height 24
click at [391, 151] on input "True" at bounding box center [387, 148] width 8 height 6
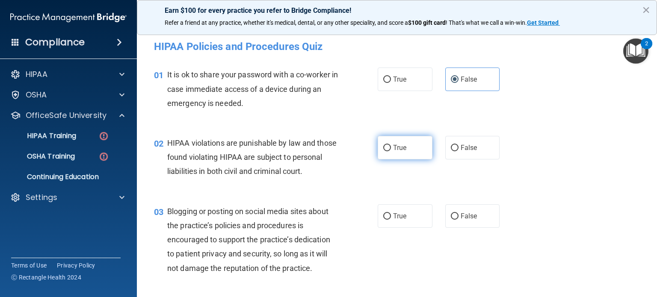
radio input "true"
click at [460, 228] on label "False" at bounding box center [472, 217] width 55 height 24
click at [459, 220] on input "False" at bounding box center [455, 217] width 8 height 6
radio input "true"
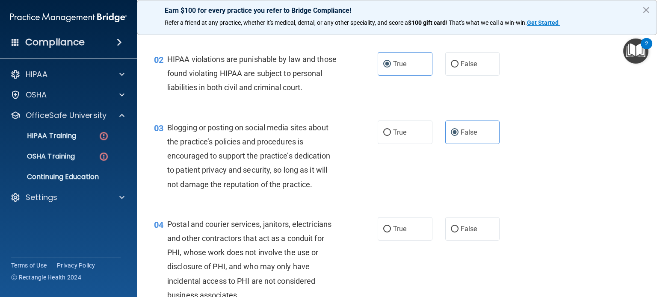
scroll to position [86, 0]
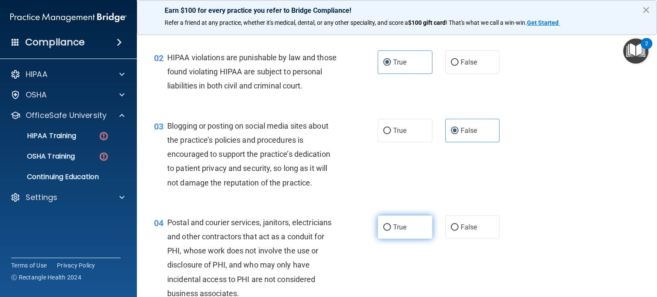
click at [396, 231] on span "True" at bounding box center [399, 227] width 13 height 8
click at [391, 231] on input "True" at bounding box center [387, 228] width 8 height 6
radio input "true"
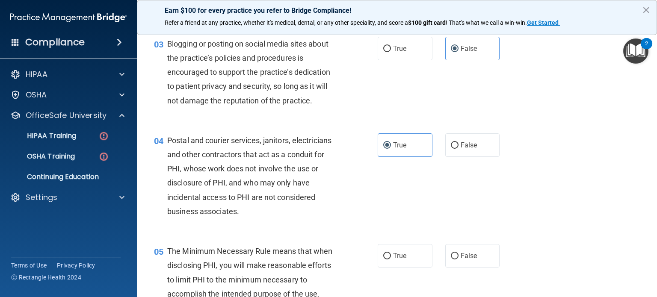
scroll to position [214, 0]
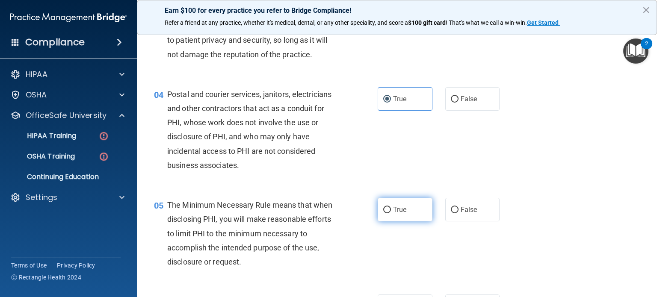
click at [388, 220] on label "True" at bounding box center [405, 210] width 55 height 24
click at [388, 214] on input "True" at bounding box center [387, 210] width 8 height 6
radio input "true"
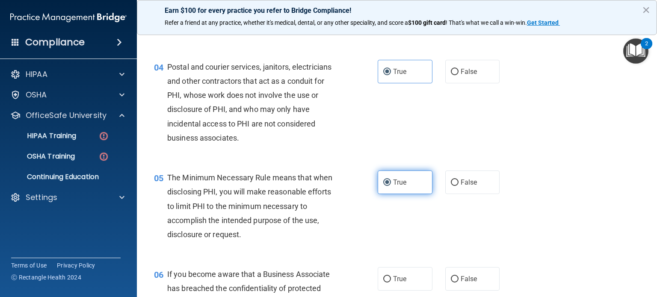
scroll to position [257, 0]
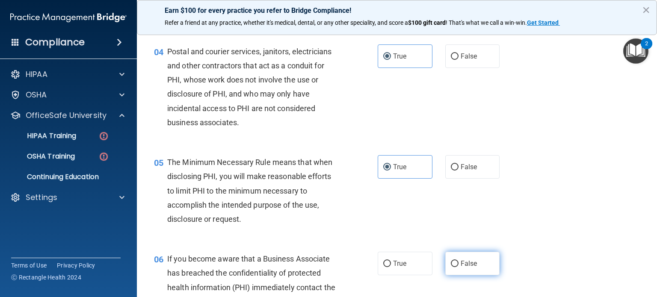
click at [490, 276] on label "False" at bounding box center [472, 264] width 55 height 24
click at [459, 267] on input "False" at bounding box center [455, 264] width 8 height 6
radio input "true"
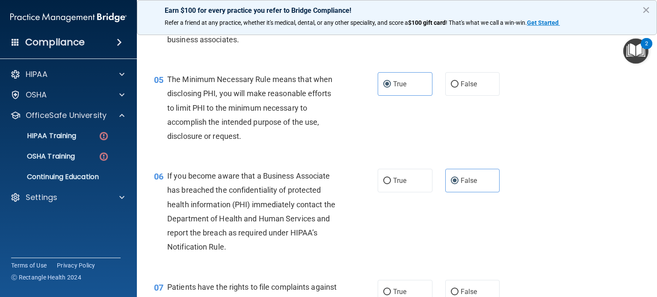
scroll to position [428, 0]
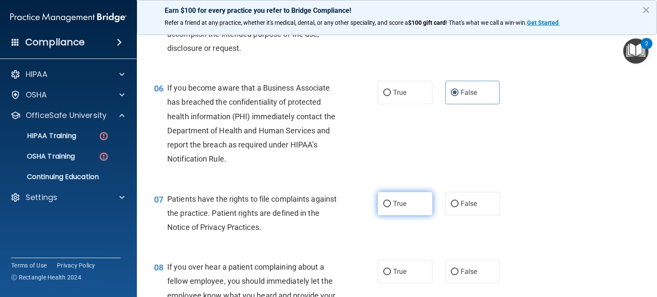
click at [402, 208] on span "True" at bounding box center [399, 204] width 13 height 8
click at [391, 208] on input "True" at bounding box center [387, 204] width 8 height 6
radio input "true"
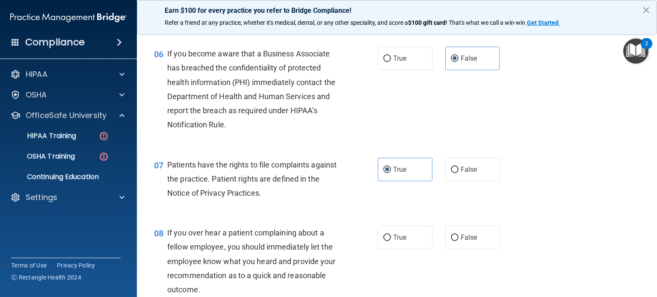
scroll to position [513, 0]
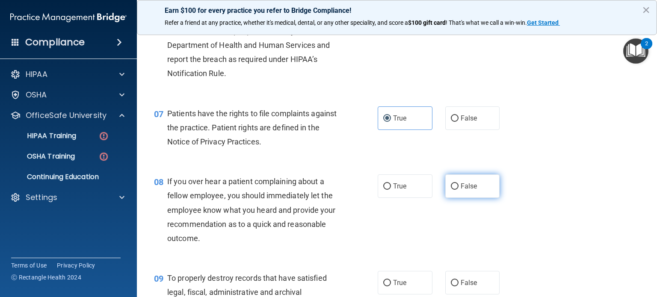
click at [472, 190] on span "False" at bounding box center [469, 186] width 17 height 8
click at [459, 190] on input "False" at bounding box center [455, 187] width 8 height 6
radio input "true"
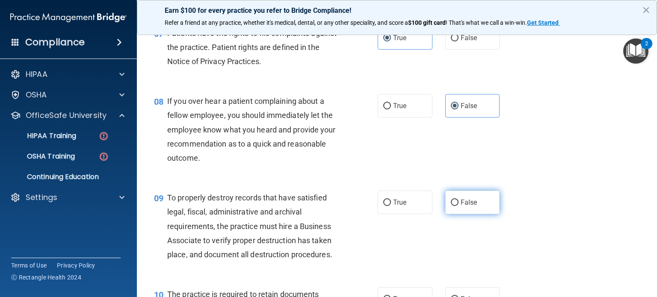
scroll to position [599, 0]
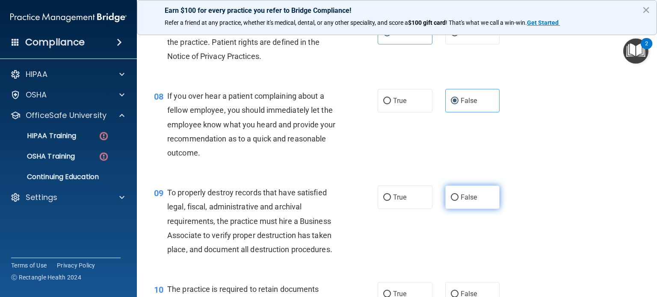
click at [472, 209] on label "False" at bounding box center [472, 198] width 55 height 24
click at [459, 201] on input "False" at bounding box center [455, 198] width 8 height 6
radio input "true"
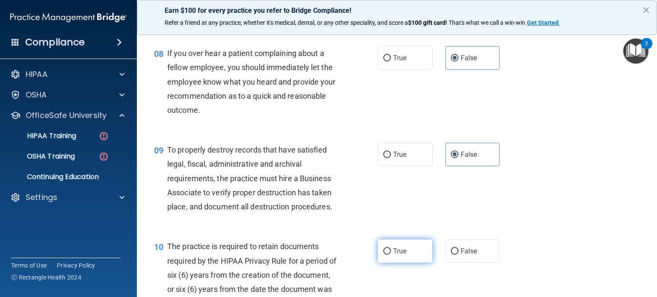
click at [406, 263] on label "True" at bounding box center [405, 252] width 55 height 24
click at [391, 255] on input "True" at bounding box center [387, 252] width 8 height 6
radio input "true"
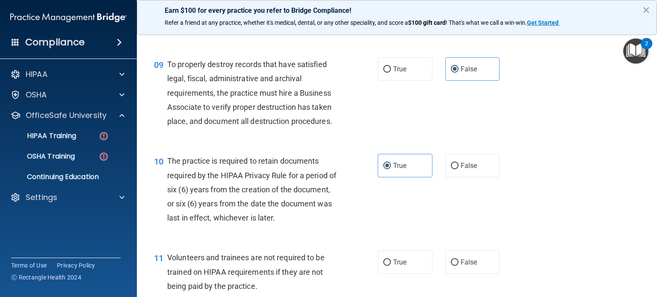
scroll to position [770, 0]
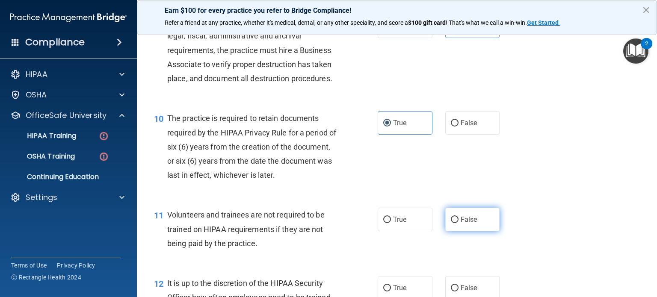
click at [460, 231] on label "False" at bounding box center [472, 220] width 55 height 24
click at [459, 223] on input "False" at bounding box center [455, 220] width 8 height 6
radio input "true"
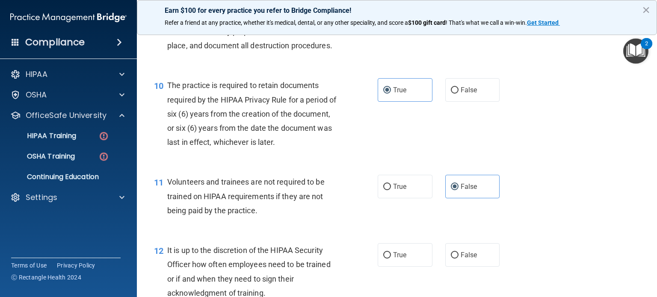
scroll to position [856, 0]
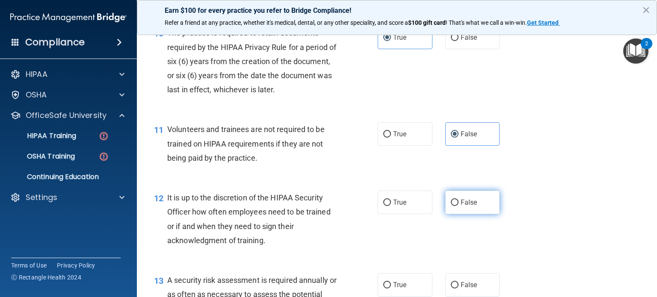
click at [464, 207] on span "False" at bounding box center [469, 203] width 17 height 8
click at [459, 206] on input "False" at bounding box center [455, 203] width 8 height 6
radio input "true"
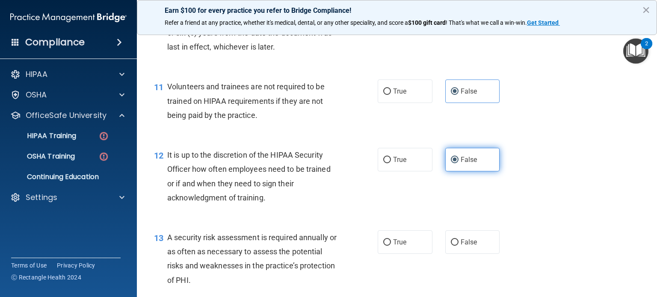
scroll to position [941, 0]
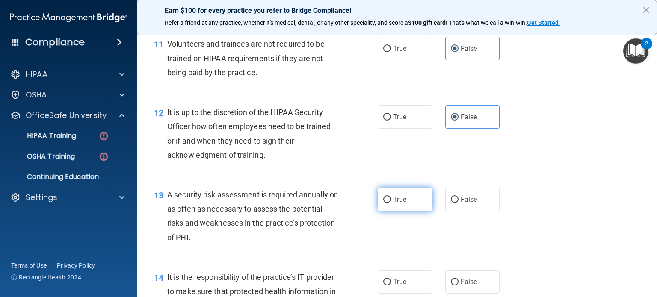
click at [418, 211] on label "True" at bounding box center [405, 200] width 55 height 24
click at [391, 203] on input "True" at bounding box center [387, 200] width 8 height 6
radio input "true"
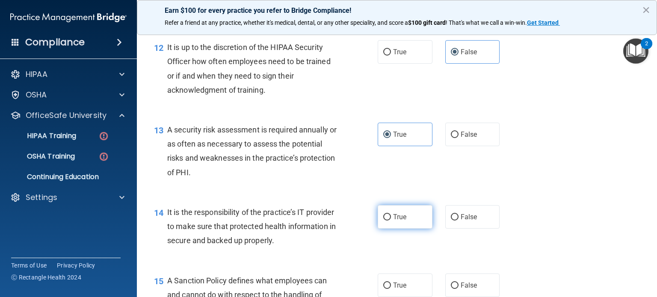
scroll to position [1027, 0]
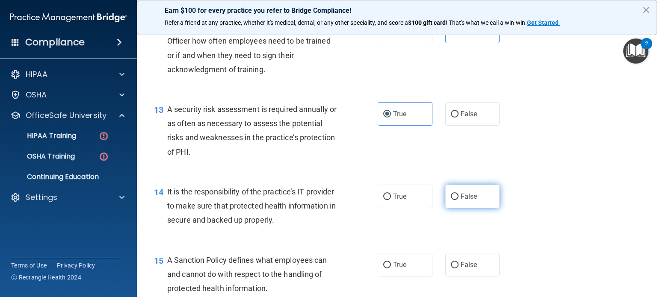
click at [468, 201] on span "False" at bounding box center [469, 197] width 17 height 8
click at [459, 200] on input "False" at bounding box center [455, 197] width 8 height 6
radio input "true"
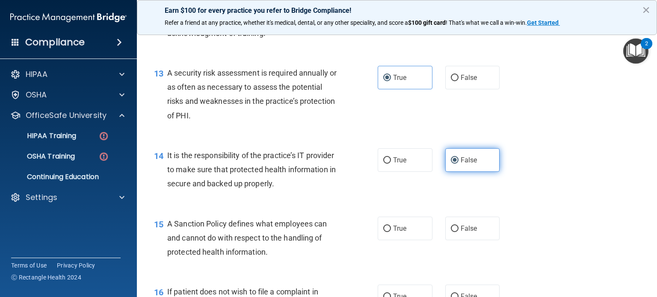
scroll to position [1112, 0]
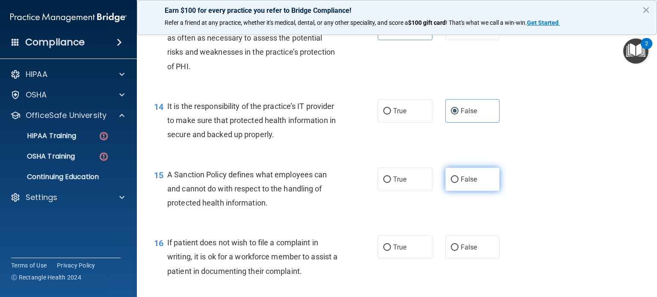
click at [466, 191] on label "False" at bounding box center [472, 180] width 55 height 24
click at [459, 183] on input "False" at bounding box center [455, 180] width 8 height 6
radio input "true"
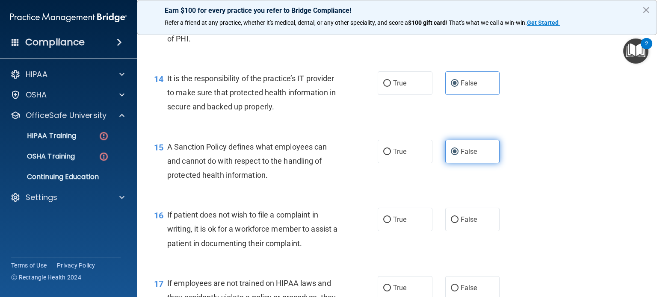
scroll to position [1155, 0]
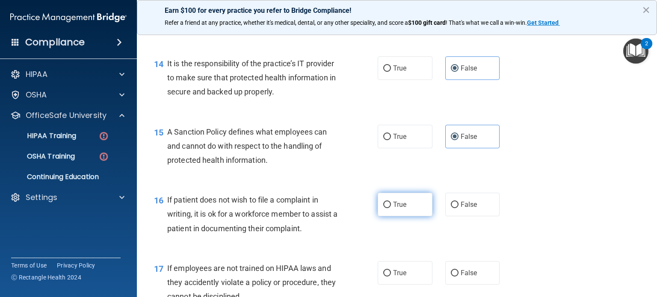
click at [380, 217] on label "True" at bounding box center [405, 205] width 55 height 24
click at [383, 208] on input "True" at bounding box center [387, 205] width 8 height 6
radio input "true"
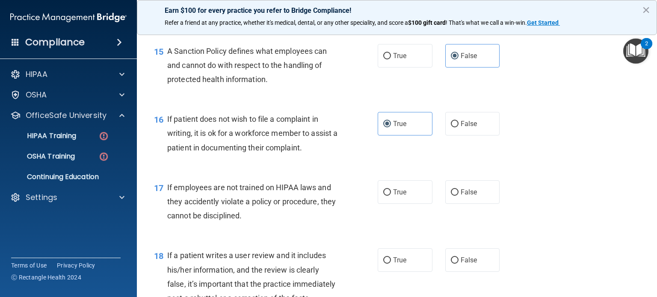
scroll to position [1241, 0]
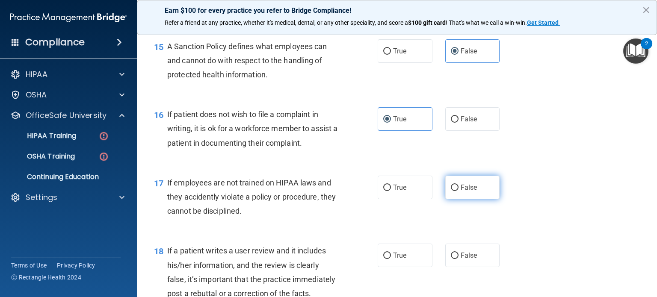
click at [450, 199] on label "False" at bounding box center [472, 188] width 55 height 24
click at [451, 191] on input "False" at bounding box center [455, 188] width 8 height 6
radio input "true"
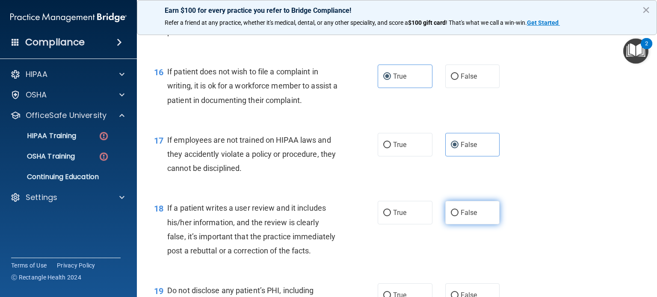
click at [452, 217] on input "False" at bounding box center [455, 213] width 8 height 6
radio input "true"
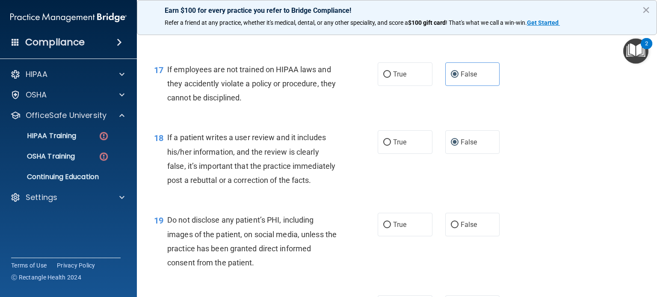
scroll to position [1369, 0]
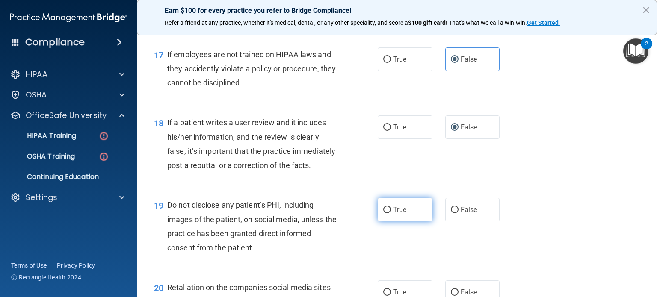
click at [397, 214] on span "True" at bounding box center [399, 210] width 13 height 8
click at [391, 214] on input "True" at bounding box center [387, 210] width 8 height 6
radio input "true"
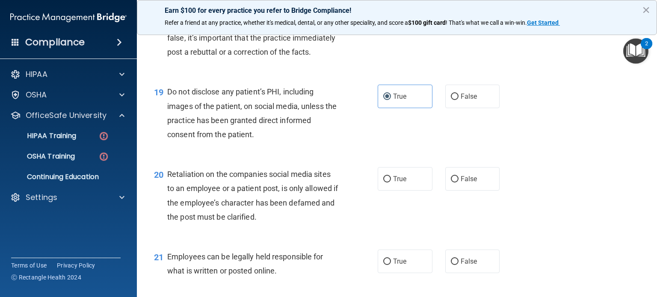
scroll to position [1498, 0]
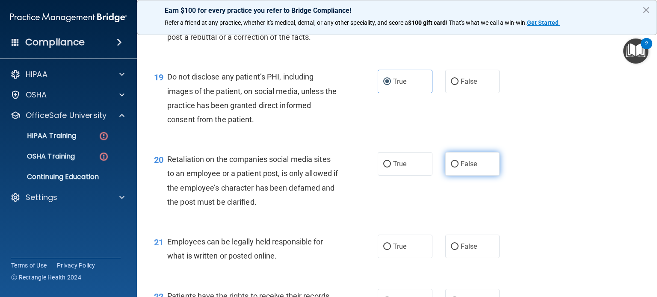
click at [461, 168] on span "False" at bounding box center [469, 164] width 17 height 8
click at [457, 168] on input "False" at bounding box center [455, 164] width 8 height 6
radio input "true"
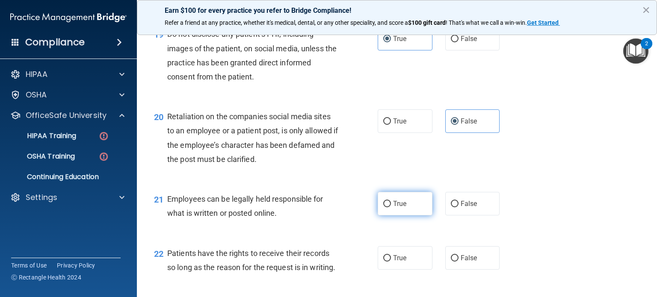
click at [407, 216] on label "True" at bounding box center [405, 204] width 55 height 24
click at [391, 208] on input "True" at bounding box center [387, 204] width 8 height 6
radio input "true"
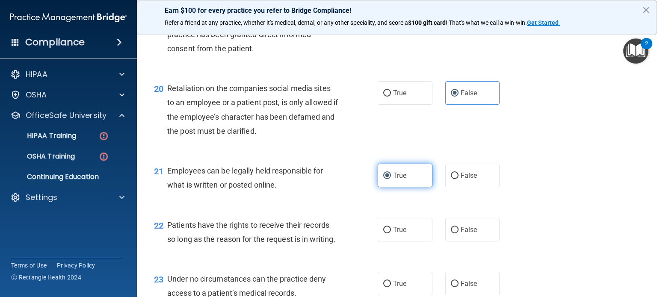
scroll to position [1583, 0]
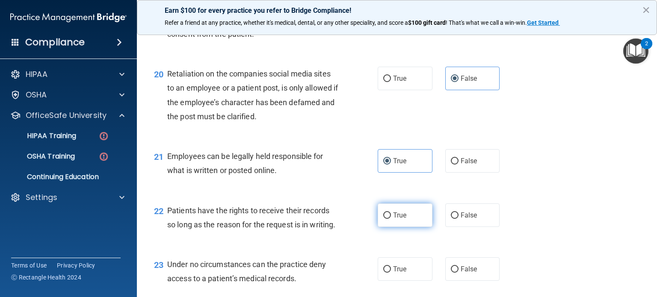
click at [412, 227] on label "True" at bounding box center [405, 216] width 55 height 24
click at [391, 219] on input "True" at bounding box center [387, 216] width 8 height 6
radio input "true"
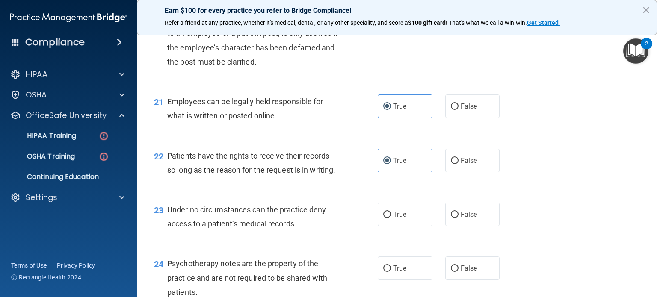
scroll to position [1711, 0]
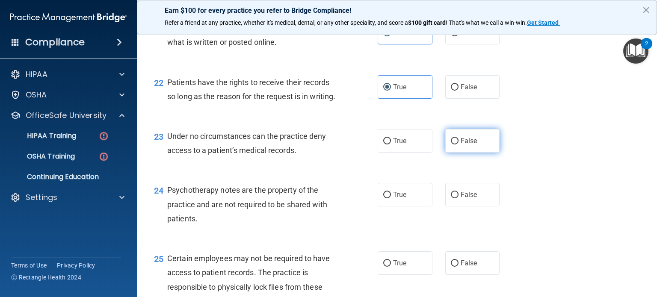
click at [460, 153] on label "False" at bounding box center [472, 141] width 55 height 24
click at [459, 145] on input "False" at bounding box center [455, 141] width 8 height 6
radio input "true"
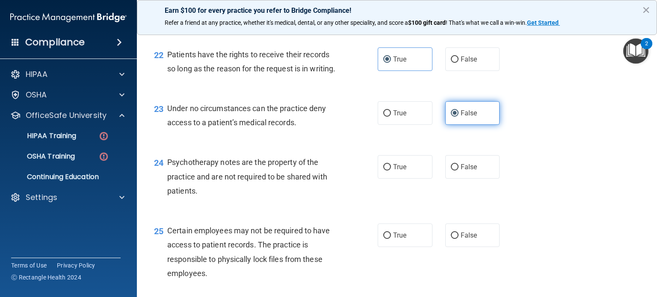
scroll to position [1754, 0]
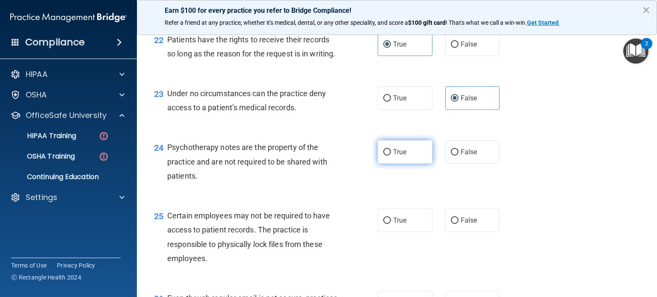
click at [406, 164] on label "True" at bounding box center [405, 152] width 55 height 24
click at [391, 156] on input "True" at bounding box center [387, 152] width 8 height 6
radio input "true"
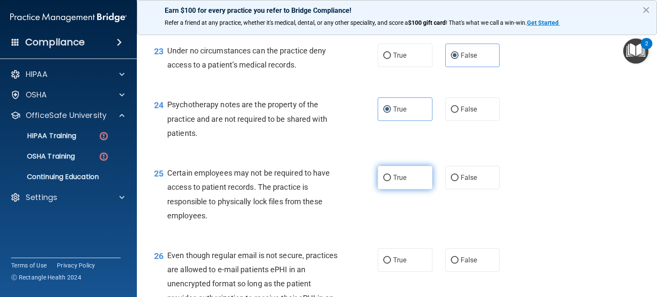
click at [400, 182] on span "True" at bounding box center [399, 178] width 13 height 8
click at [391, 181] on input "True" at bounding box center [387, 178] width 8 height 6
radio input "true"
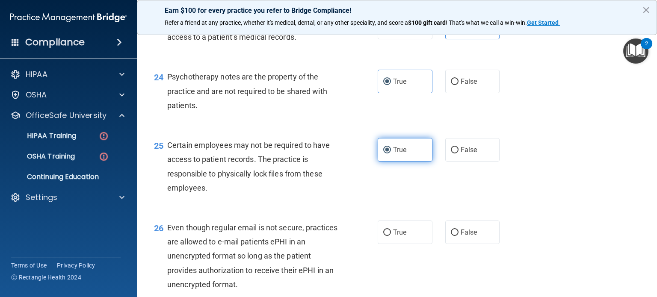
scroll to position [1840, 0]
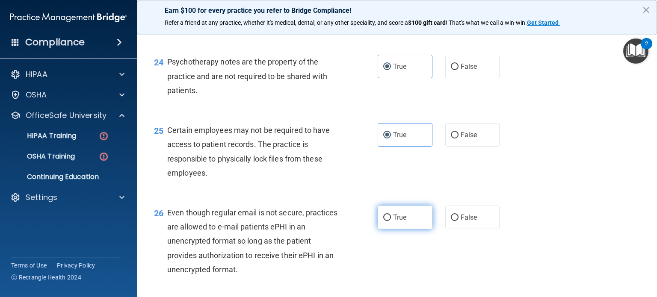
click at [407, 229] on label "True" at bounding box center [405, 218] width 55 height 24
click at [391, 221] on input "True" at bounding box center [387, 218] width 8 height 6
radio input "true"
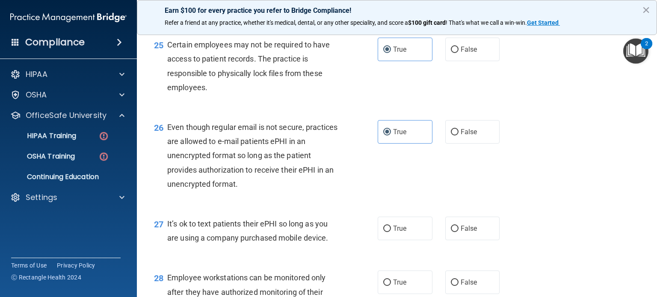
scroll to position [1968, 0]
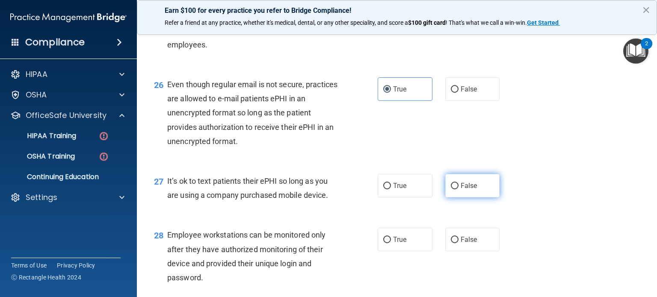
click at [471, 198] on label "False" at bounding box center [472, 186] width 55 height 24
click at [459, 190] on input "False" at bounding box center [455, 186] width 8 height 6
radio input "true"
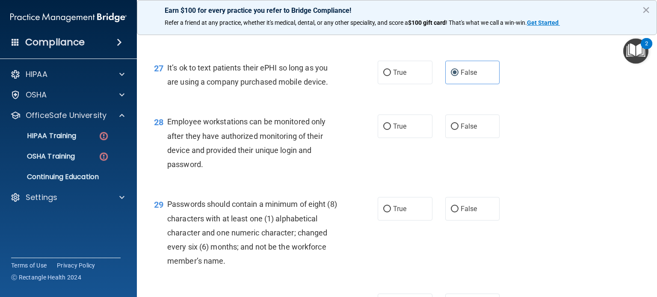
scroll to position [2097, 0]
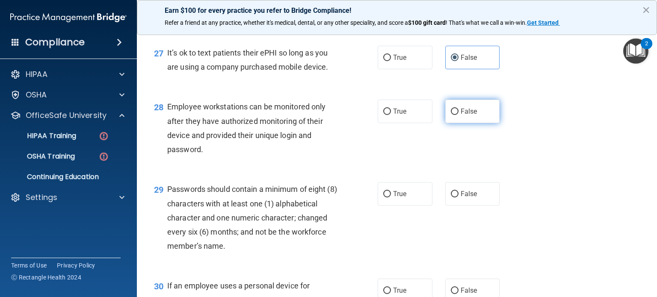
click at [455, 123] on label "False" at bounding box center [472, 112] width 55 height 24
click at [455, 115] on input "False" at bounding box center [455, 112] width 8 height 6
radio input "true"
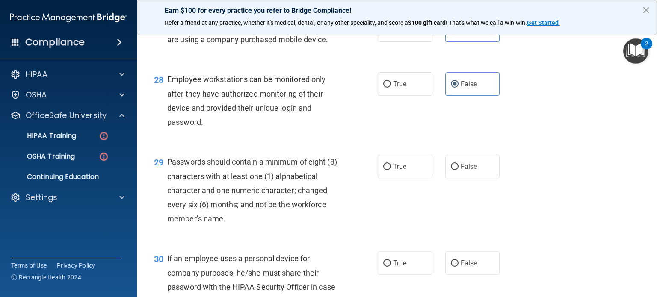
scroll to position [2139, 0]
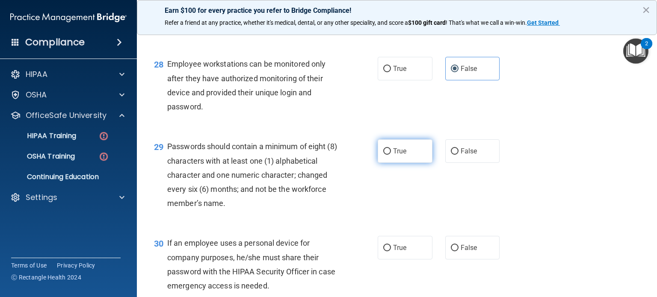
click at [384, 163] on label "True" at bounding box center [405, 151] width 55 height 24
click at [384, 155] on input "True" at bounding box center [387, 151] width 8 height 6
radio input "true"
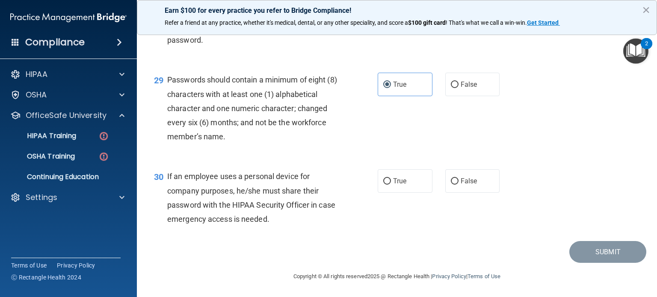
scroll to position [2225, 0]
click at [482, 193] on label "False" at bounding box center [472, 181] width 55 height 24
click at [459, 185] on input "False" at bounding box center [455, 181] width 8 height 6
radio input "true"
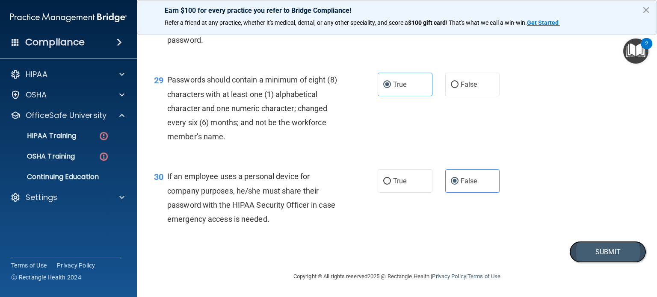
click at [608, 263] on button "Submit" at bounding box center [608, 252] width 77 height 22
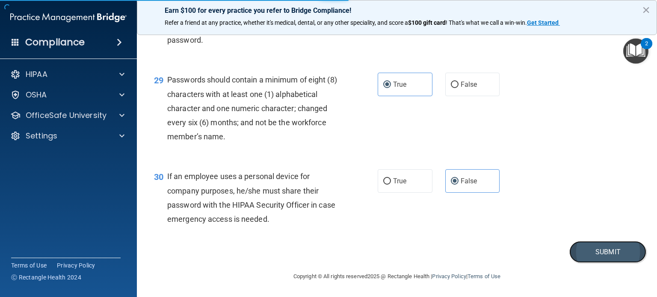
click at [582, 263] on button "Submit" at bounding box center [608, 252] width 77 height 22
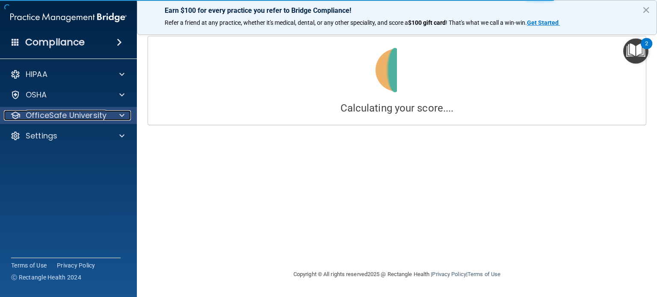
click at [85, 118] on p "OfficeSafe University" at bounding box center [66, 115] width 81 height 10
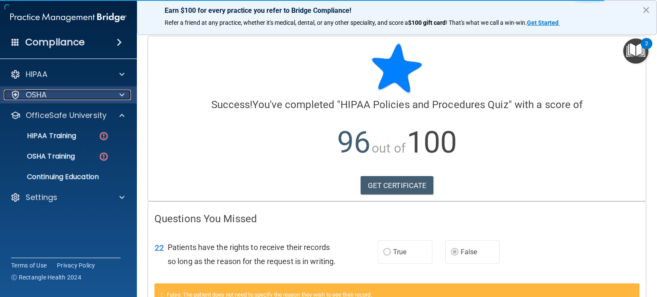
click at [86, 93] on div "OSHA" at bounding box center [57, 95] width 106 height 10
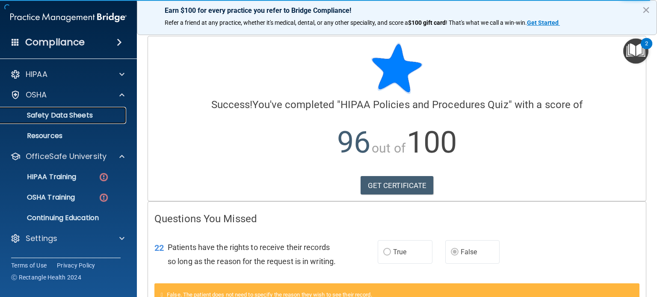
click at [70, 115] on p "Safety Data Sheets" at bounding box center [64, 115] width 117 height 9
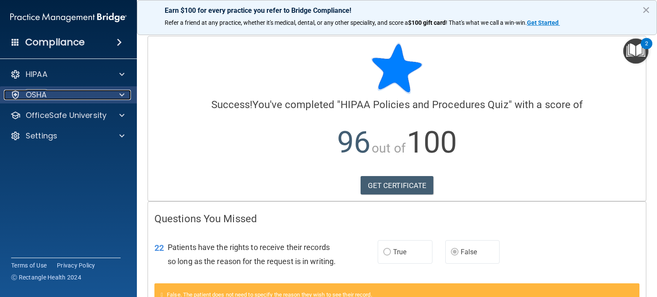
click at [84, 98] on div "OSHA" at bounding box center [57, 95] width 106 height 10
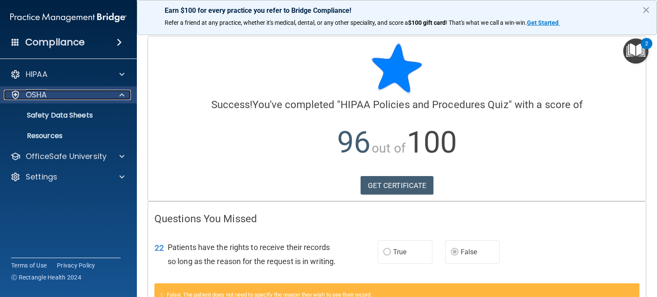
click at [84, 98] on div "OSHA" at bounding box center [57, 95] width 106 height 10
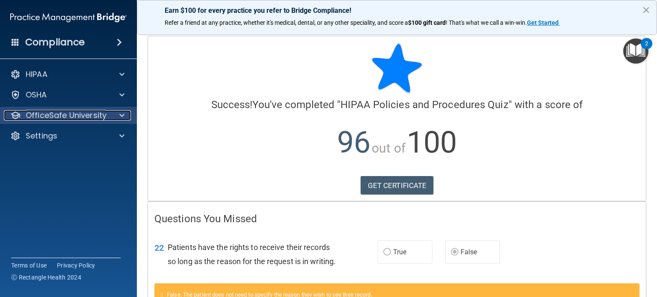
click at [84, 119] on p "OfficeSafe University" at bounding box center [66, 115] width 81 height 10
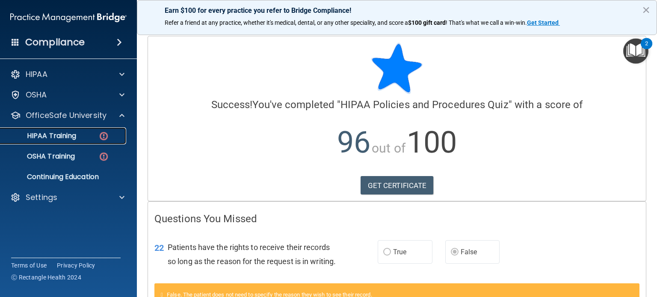
click at [75, 136] on p "HIPAA Training" at bounding box center [41, 136] width 71 height 9
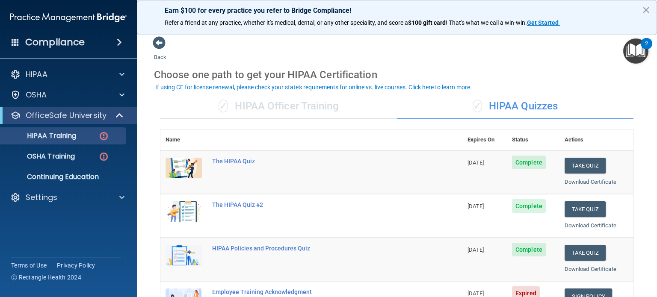
click at [303, 114] on div "✓ HIPAA Officer Training" at bounding box center [278, 107] width 237 height 26
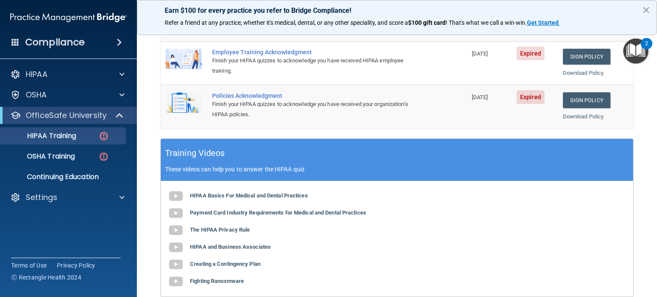
scroll to position [43, 0]
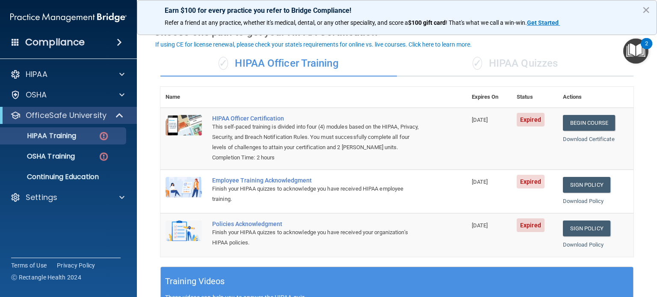
click at [495, 61] on div "✓ HIPAA Quizzes" at bounding box center [515, 64] width 237 height 26
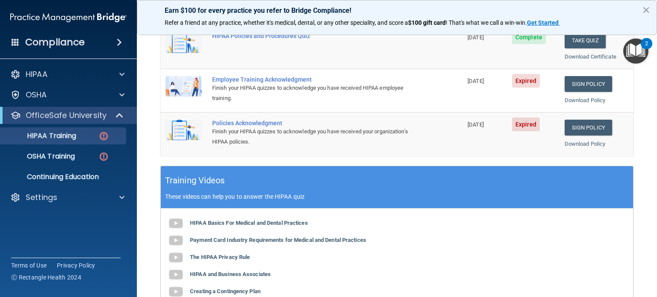
scroll to position [214, 0]
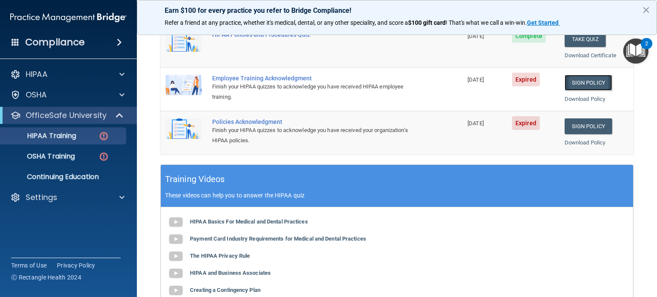
click at [594, 78] on link "Sign Policy" at bounding box center [588, 83] width 47 height 16
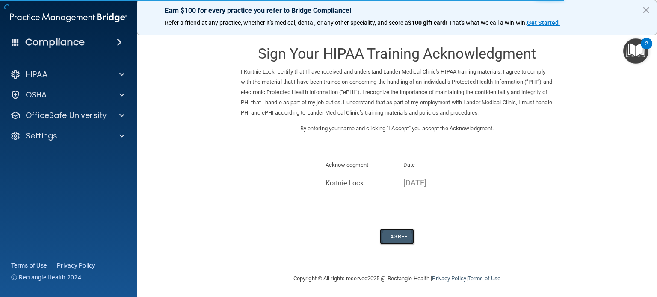
click at [402, 238] on button "I Agree" at bounding box center [397, 237] width 34 height 16
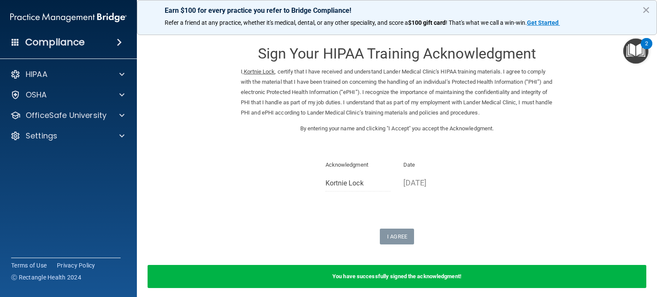
scroll to position [35, 0]
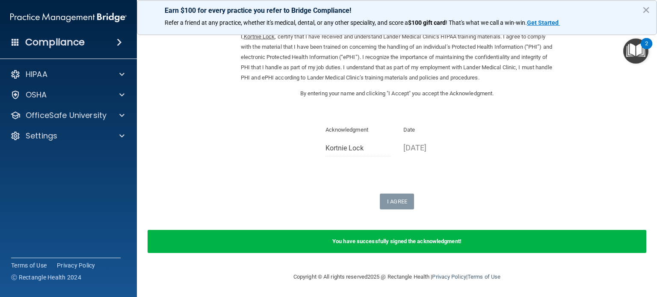
click at [614, 165] on form "Sign Your HIPAA Training Acknowledgment I, Kortnie Lock , certify that I have r…" at bounding box center [397, 132] width 486 height 263
click at [428, 152] on p "09/25/2025" at bounding box center [435, 148] width 65 height 14
click at [417, 147] on p "09/25/2025" at bounding box center [435, 148] width 65 height 14
click at [406, 145] on p "09/25/2025" at bounding box center [435, 148] width 65 height 14
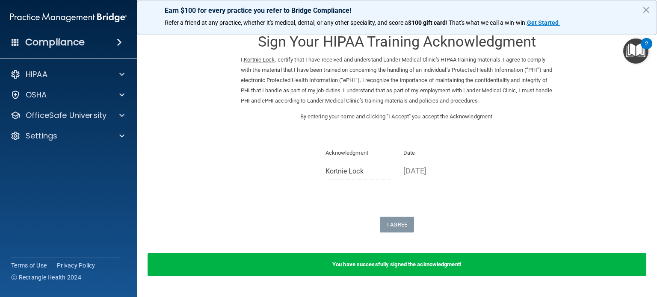
scroll to position [0, 0]
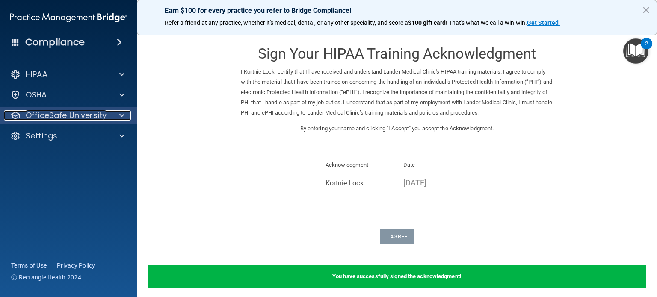
click at [110, 114] on div at bounding box center [120, 115] width 21 height 10
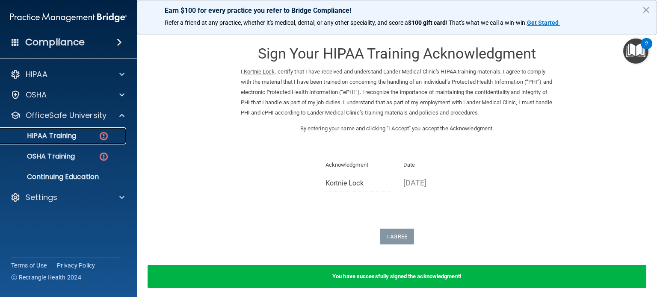
click at [103, 133] on img at bounding box center [103, 136] width 11 height 11
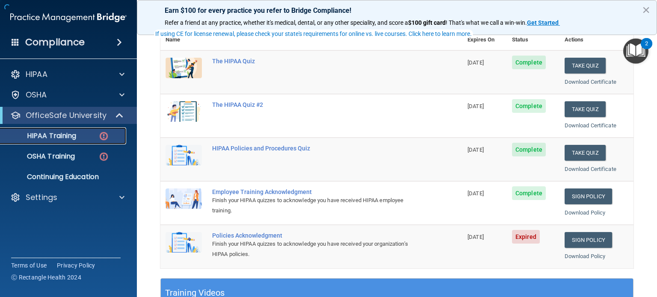
scroll to position [128, 0]
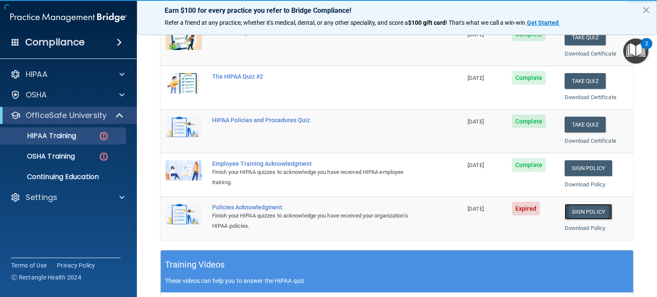
click at [587, 215] on link "Sign Policy" at bounding box center [588, 212] width 47 height 16
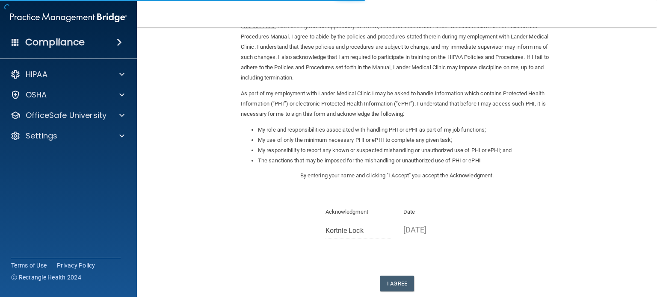
scroll to position [94, 0]
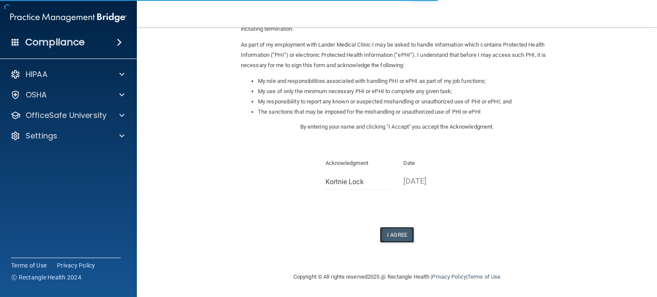
click at [387, 234] on button "I Agree" at bounding box center [397, 235] width 34 height 16
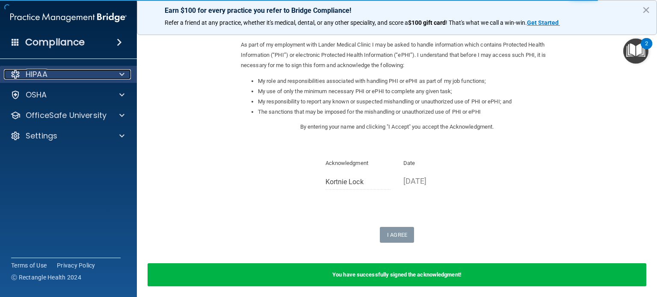
click at [96, 71] on div "HIPAA" at bounding box center [57, 74] width 106 height 10
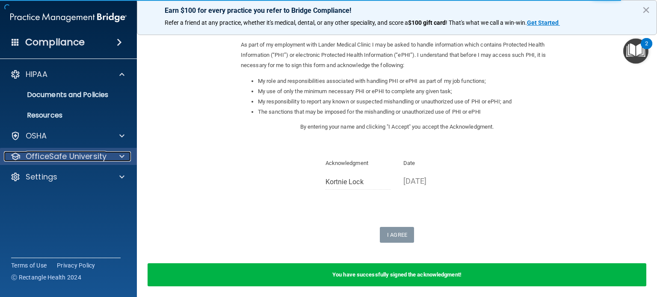
click at [86, 158] on p "OfficeSafe University" at bounding box center [66, 156] width 81 height 10
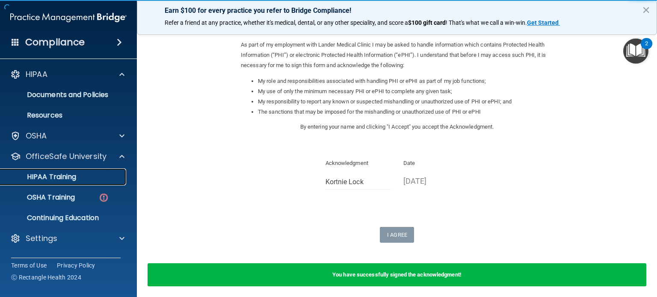
click at [77, 178] on div "HIPAA Training" at bounding box center [64, 177] width 117 height 9
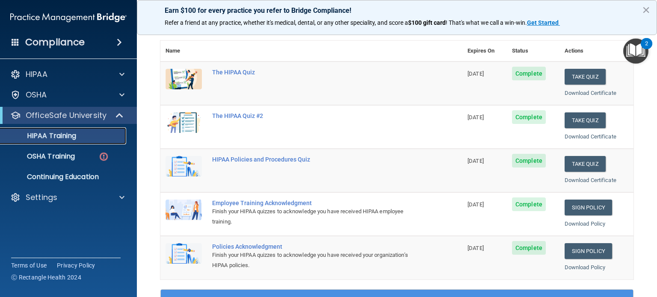
scroll to position [43, 0]
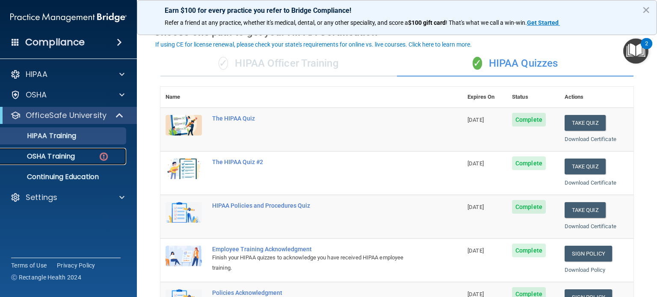
click at [94, 158] on div "OSHA Training" at bounding box center [64, 156] width 117 height 9
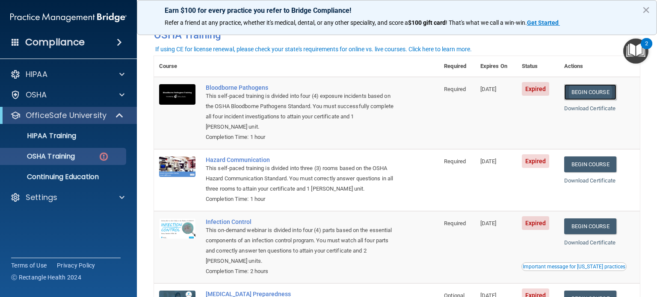
click at [600, 91] on link "Begin Course" at bounding box center [590, 92] width 52 height 16
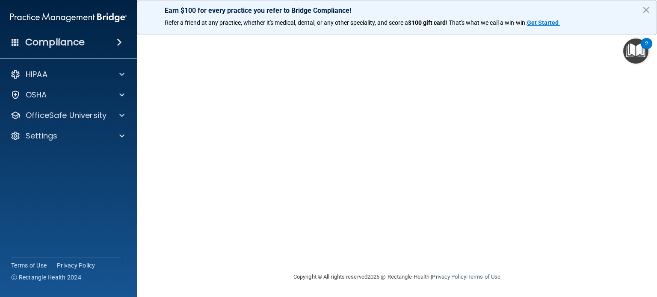
scroll to position [26, 0]
click at [632, 119] on div "Bloodborne Pathogens Training This course doesn’t expire until [DATE]. Are you …" at bounding box center [397, 167] width 486 height 296
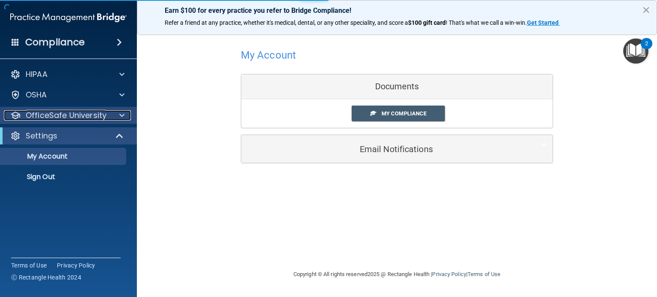
click at [89, 119] on p "OfficeSafe University" at bounding box center [66, 115] width 81 height 10
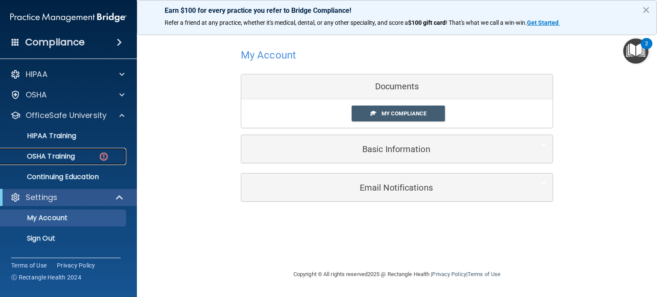
click at [79, 158] on div "OSHA Training" at bounding box center [64, 156] width 117 height 9
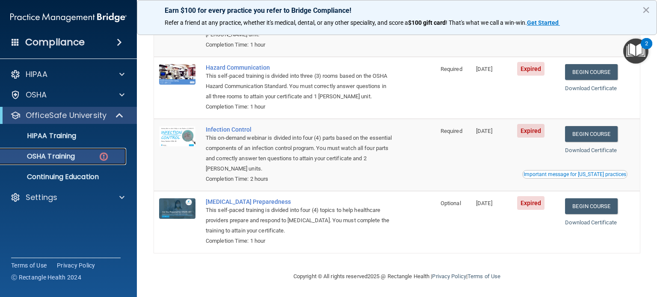
scroll to position [51, 0]
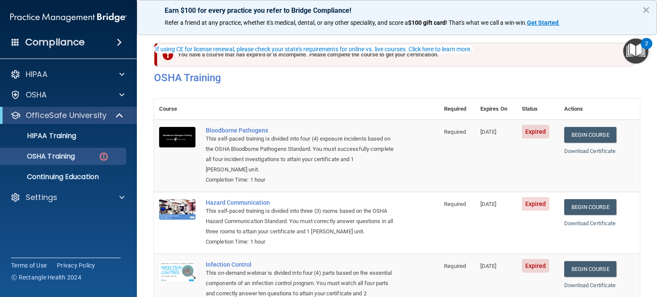
scroll to position [43, 0]
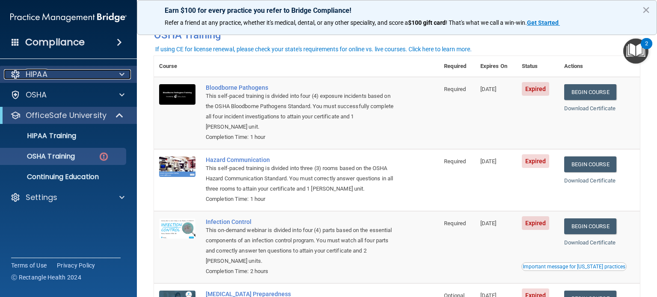
click at [55, 69] on div "HIPAA" at bounding box center [57, 74] width 106 height 10
